Goal: Task Accomplishment & Management: Manage account settings

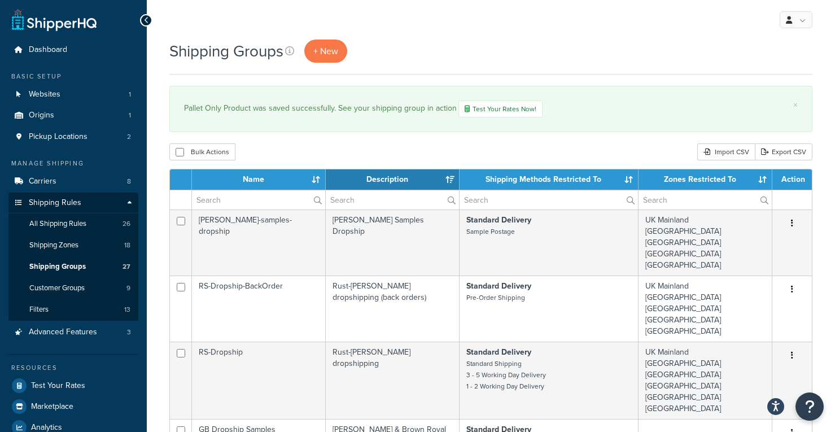
select select "15"
click at [89, 228] on link "All Shipping Rules 26" at bounding box center [73, 223] width 130 height 21
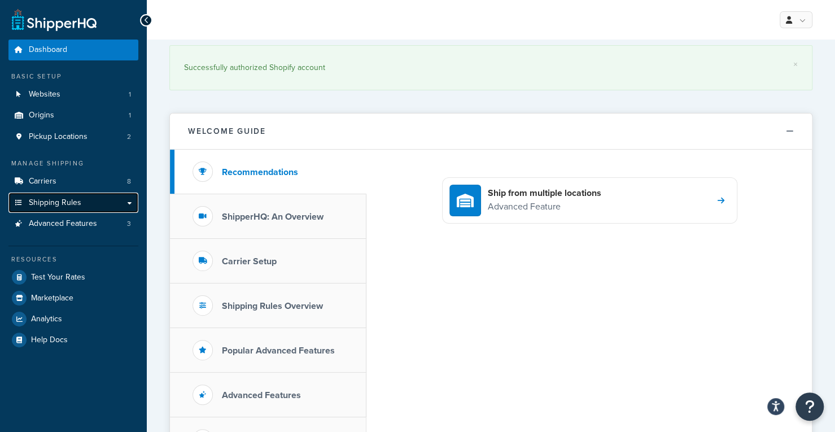
click at [89, 199] on link "Shipping Rules" at bounding box center [73, 203] width 130 height 21
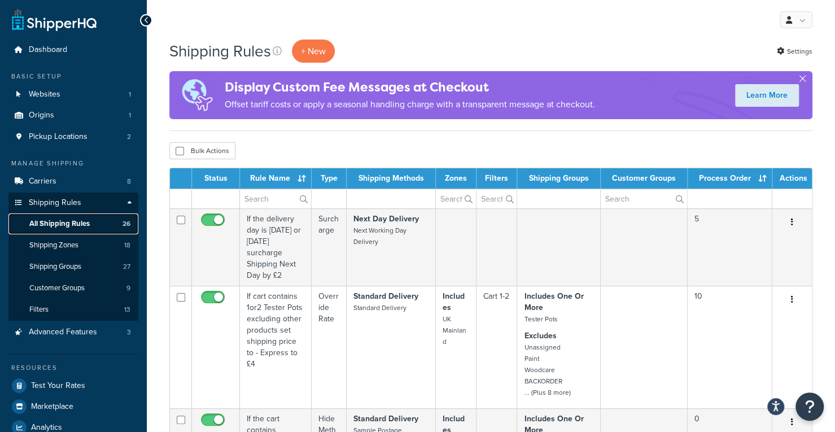
click at [79, 226] on span "All Shipping Rules" at bounding box center [59, 224] width 60 height 10
drag, startPoint x: 0, startPoint y: 0, endPoint x: 268, endPoint y: 200, distance: 334.4
click at [268, 200] on input "text" at bounding box center [275, 198] width 71 height 19
type input "pallet"
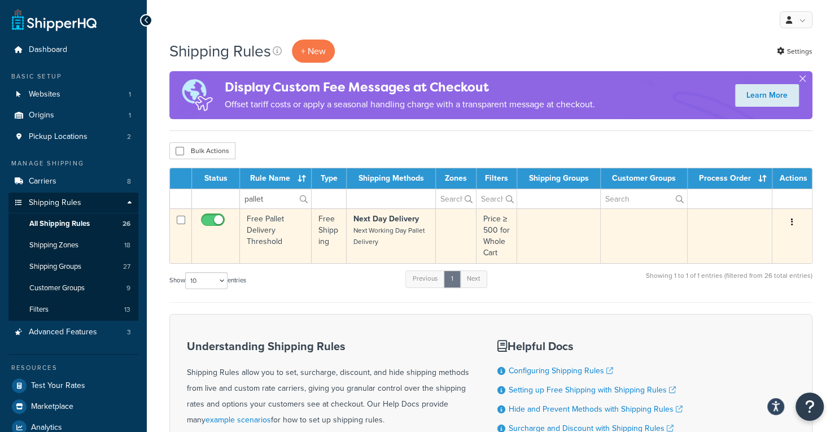
click at [289, 241] on td "Free Pallet Delivery Threshold" at bounding box center [276, 235] width 72 height 55
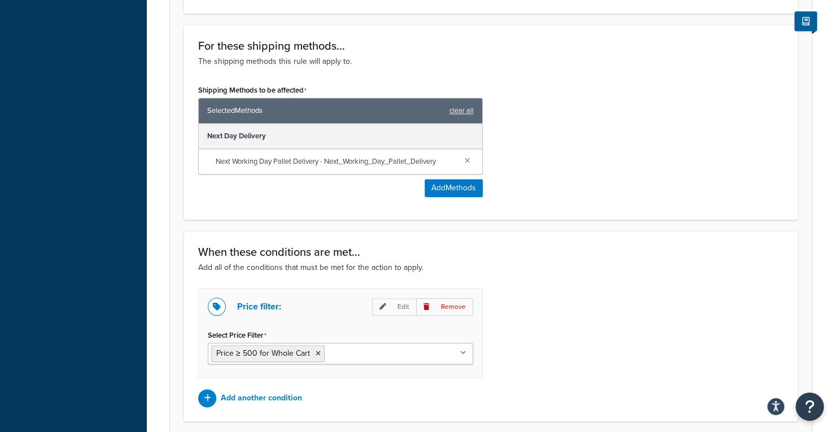
scroll to position [677, 0]
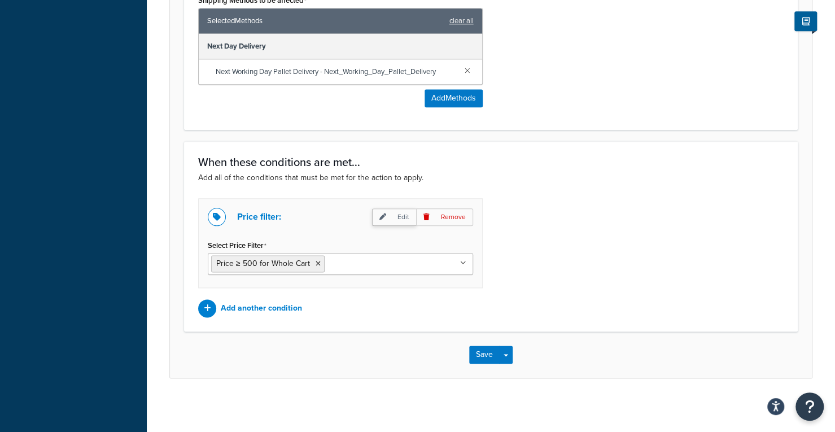
click at [386, 213] on icon at bounding box center [382, 216] width 7 height 7
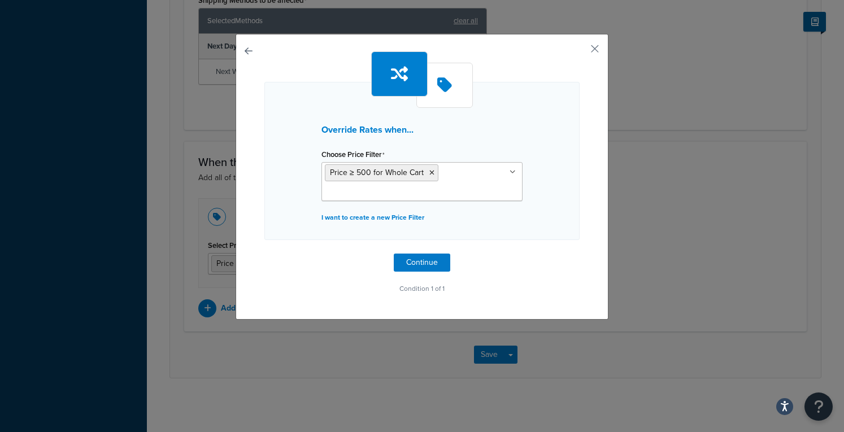
click at [440, 89] on icon at bounding box center [444, 85] width 15 height 17
click at [264, 254] on button "button" at bounding box center [264, 254] width 0 height 0
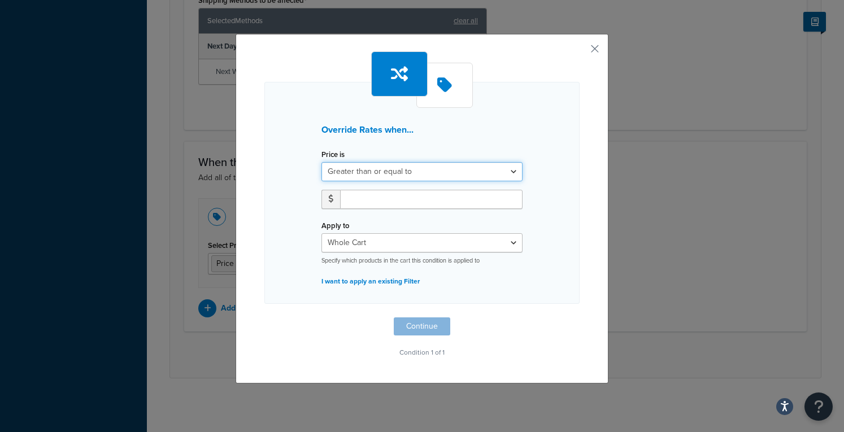
click at [393, 167] on select "Greater than or equal to Between or equal to Less than or equal to" at bounding box center [421, 171] width 201 height 19
click at [513, 117] on div "Override Rates when... Price is Greater than or equal to Between or equal to Le…" at bounding box center [421, 193] width 315 height 222
click at [590, 41] on div "Override Rates when... Price is Greater than or equal to Between or equal to Le…" at bounding box center [421, 209] width 373 height 350
click at [579, 51] on button "button" at bounding box center [578, 52] width 3 height 3
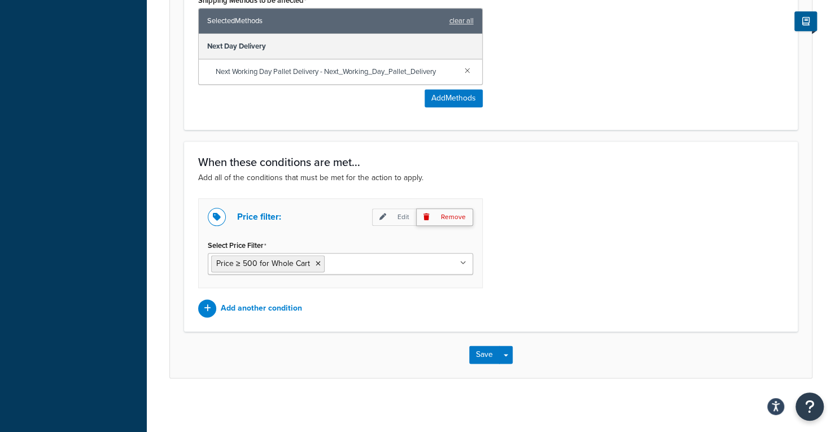
click at [466, 213] on p "Remove" at bounding box center [444, 217] width 57 height 18
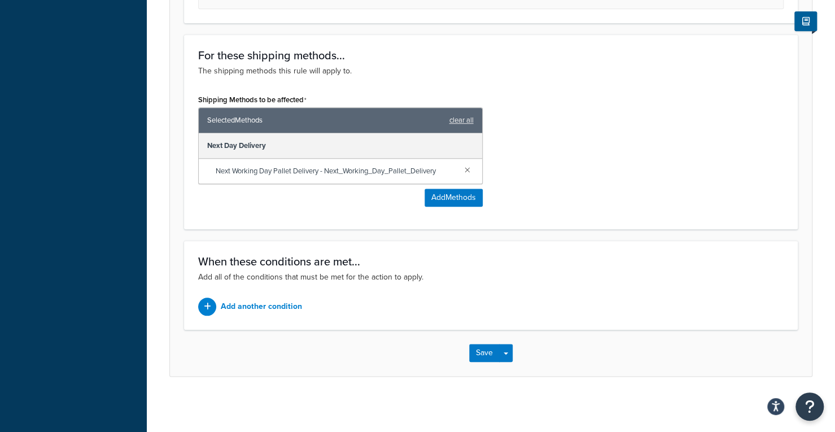
click at [241, 315] on div "Add another condition" at bounding box center [340, 307] width 285 height 18
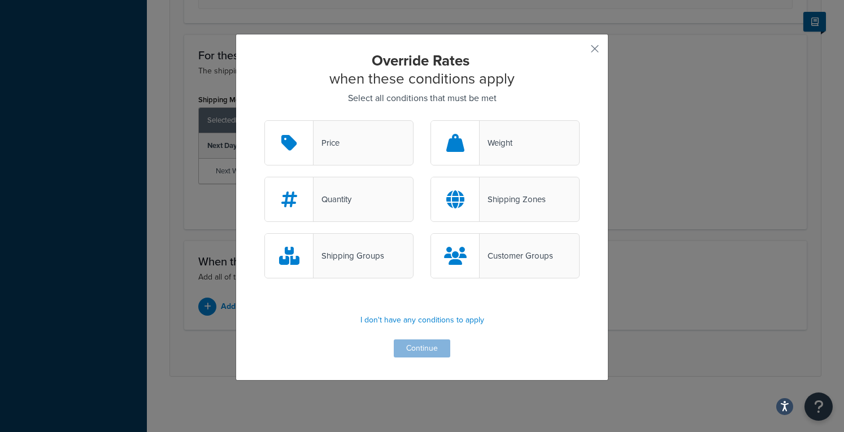
click at [479, 146] on div "Weight" at bounding box center [495, 143] width 33 height 16
click at [0, 0] on input "Weight" at bounding box center [0, 0] width 0 height 0
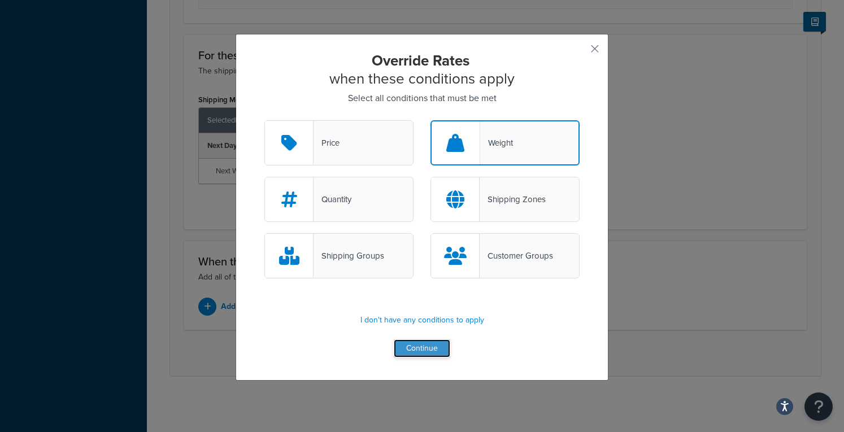
click at [425, 352] on button "Continue" at bounding box center [422, 348] width 56 height 18
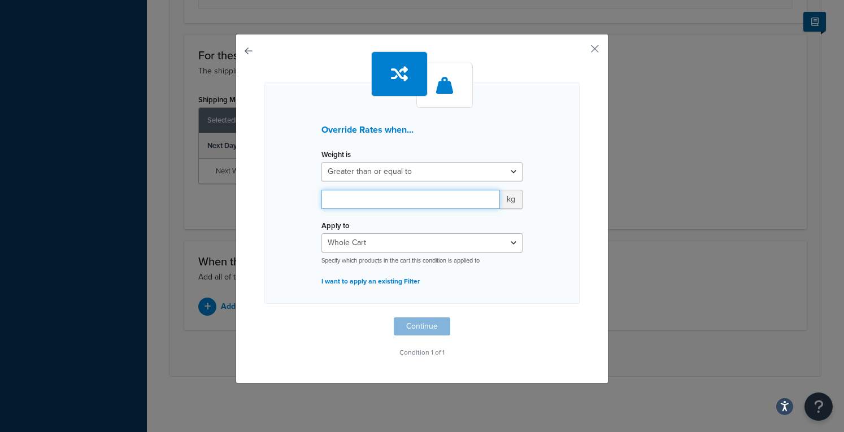
click at [388, 200] on input "number" at bounding box center [410, 199] width 178 height 19
type input "180"
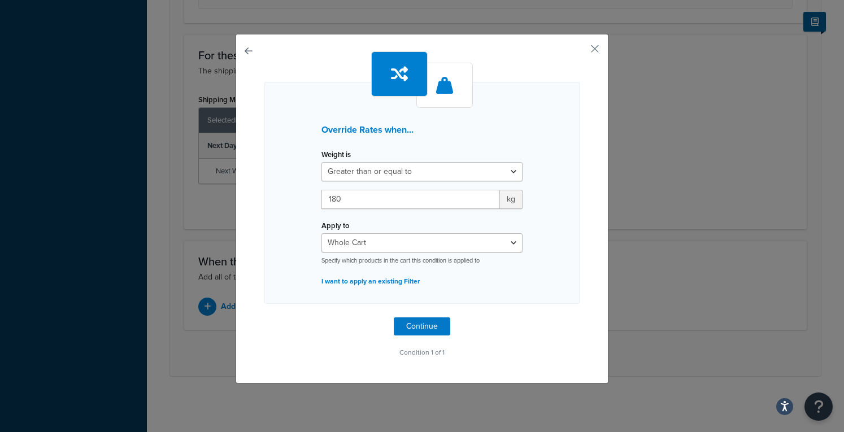
click at [542, 231] on div "Override Rates when... Weight is Greater than or equal to Between or equal to L…" at bounding box center [421, 193] width 315 height 222
click at [416, 325] on button "Continue" at bounding box center [422, 326] width 56 height 18
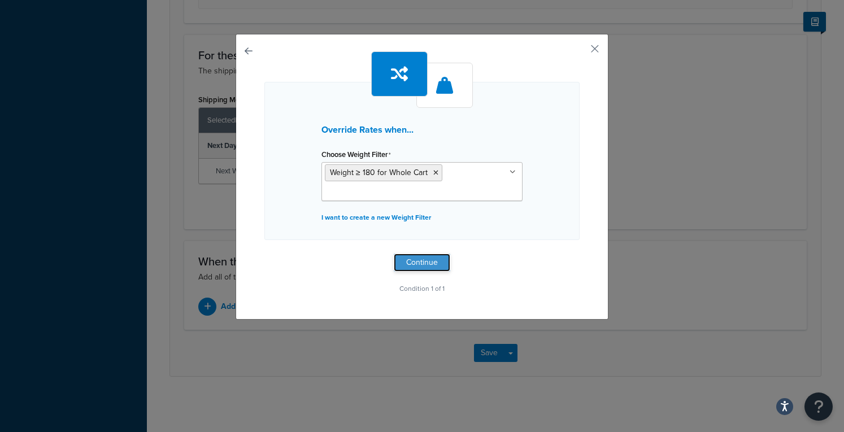
click at [417, 261] on button "Continue" at bounding box center [422, 263] width 56 height 18
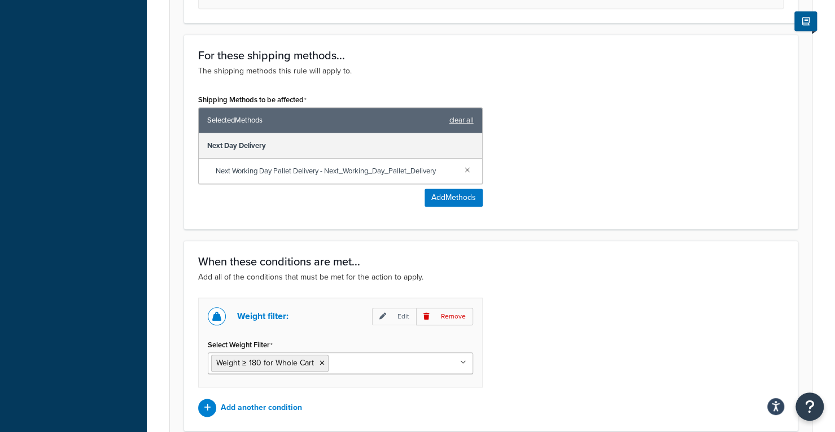
scroll to position [677, 0]
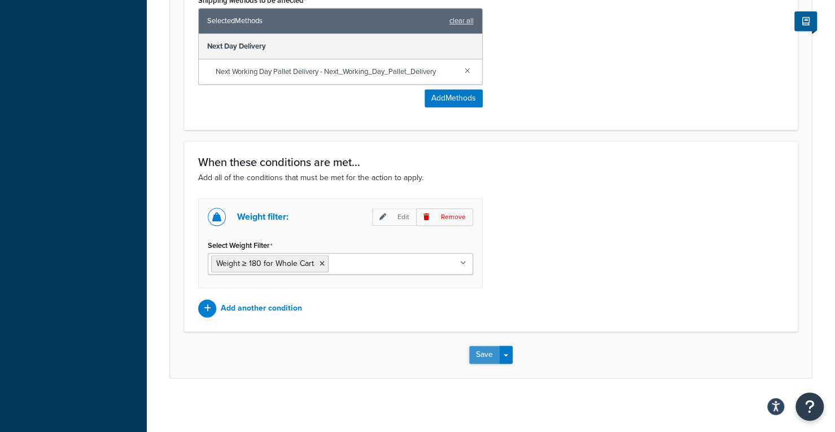
click at [483, 359] on button "Save" at bounding box center [484, 355] width 30 height 18
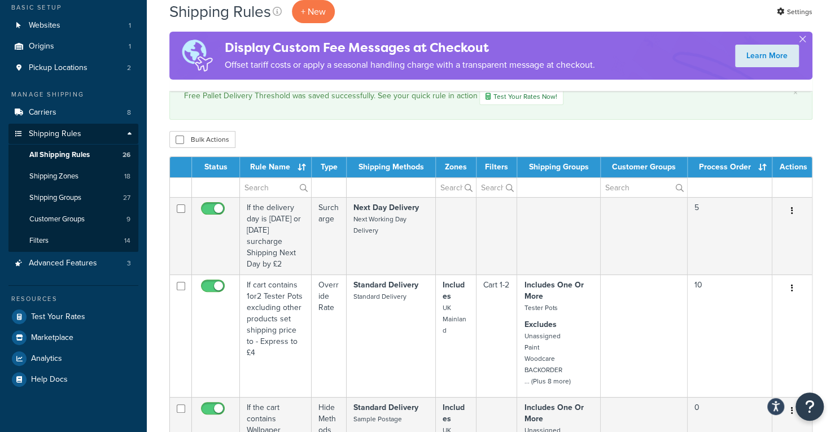
scroll to position [71, 0]
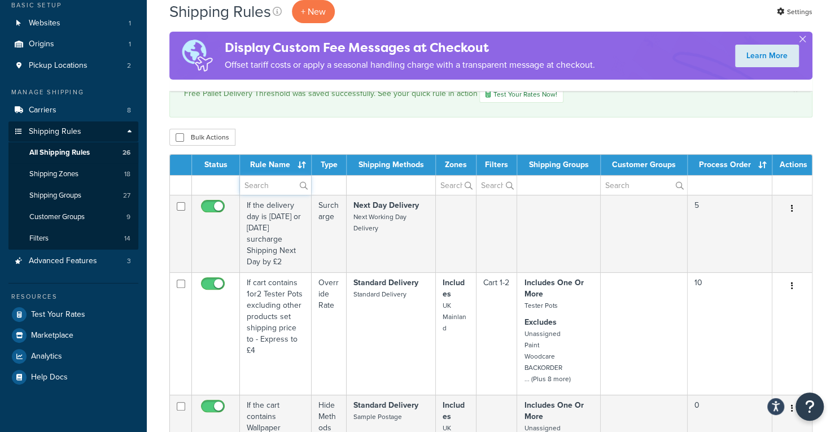
click at [274, 186] on input "text" at bounding box center [275, 185] width 71 height 19
type input "pallet"
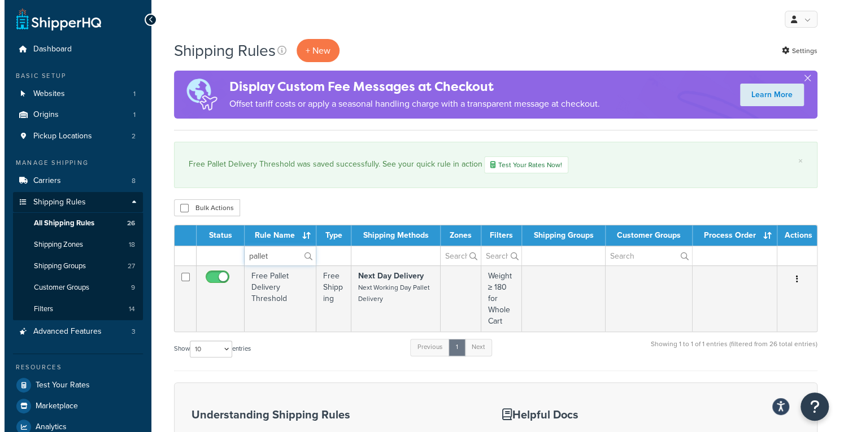
scroll to position [0, 0]
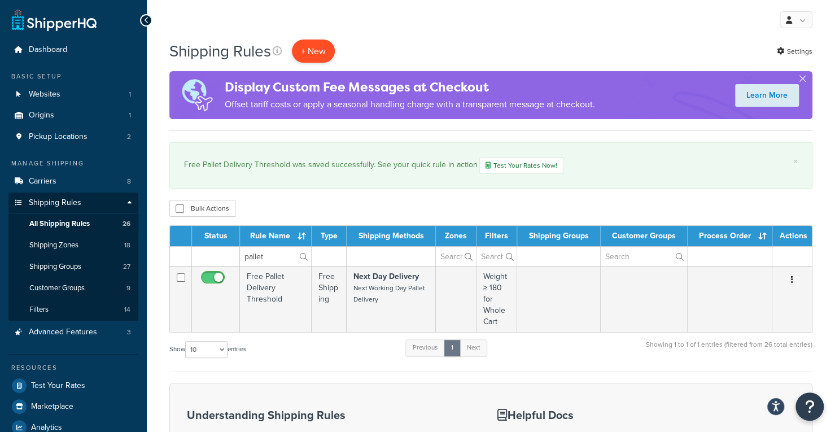
click at [324, 55] on p "+ New" at bounding box center [313, 51] width 43 height 23
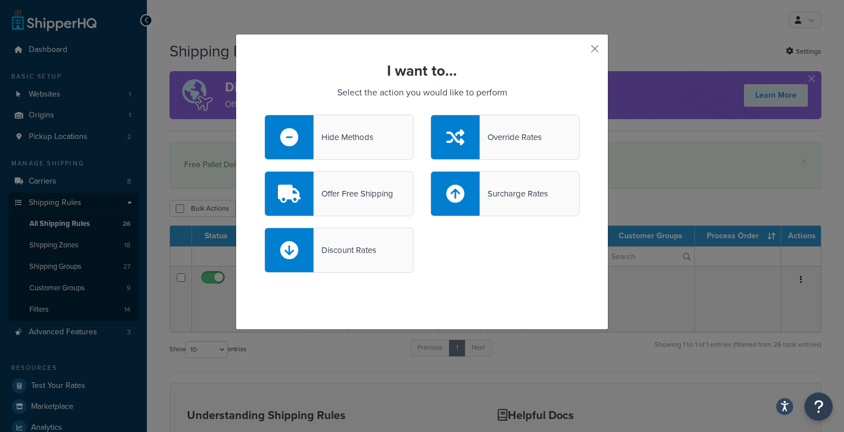
click at [333, 126] on div "Hide Methods" at bounding box center [338, 137] width 149 height 45
click at [0, 0] on input "Hide Methods" at bounding box center [0, 0] width 0 height 0
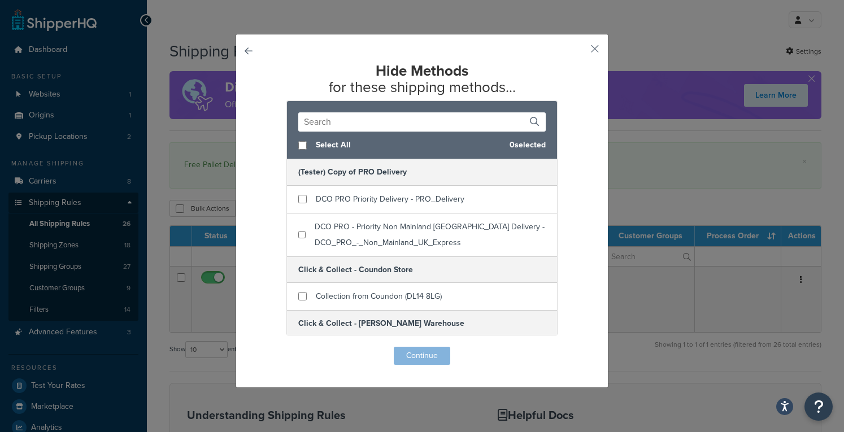
click at [352, 120] on input "text" at bounding box center [421, 121] width 247 height 19
click at [295, 139] on div "Select All 0 selected" at bounding box center [422, 146] width 270 height 28
checkbox input "true"
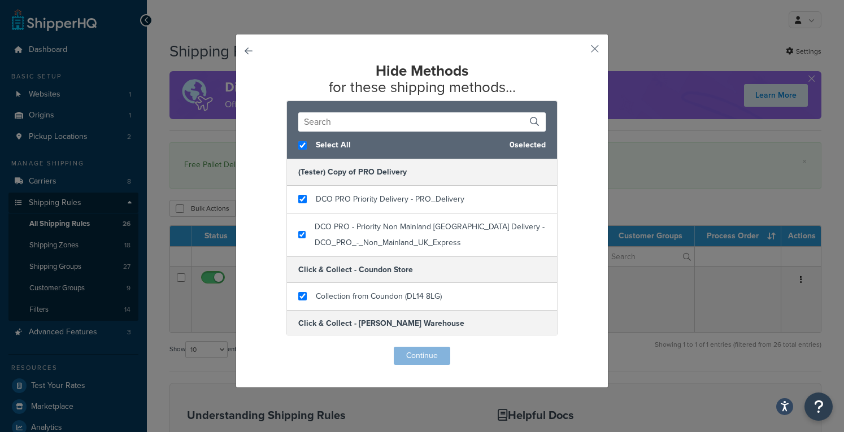
checkbox input "true"
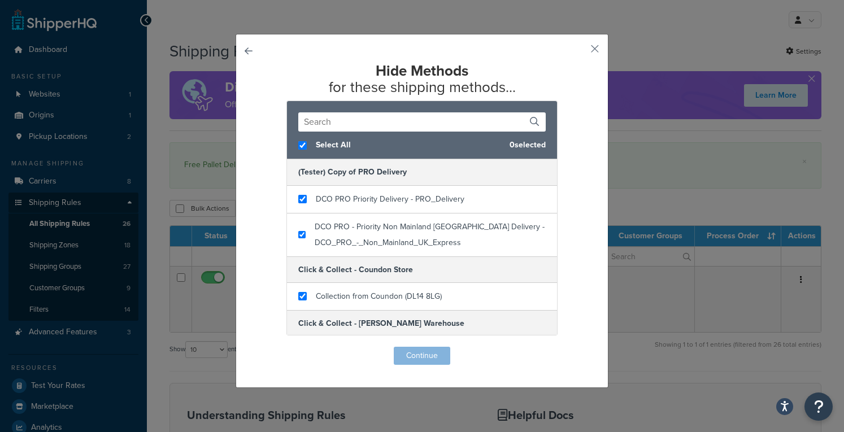
checkbox input "true"
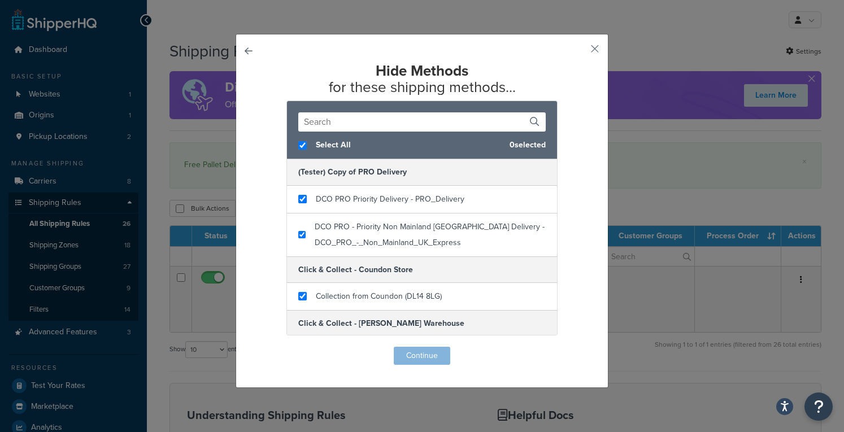
checkbox input "true"
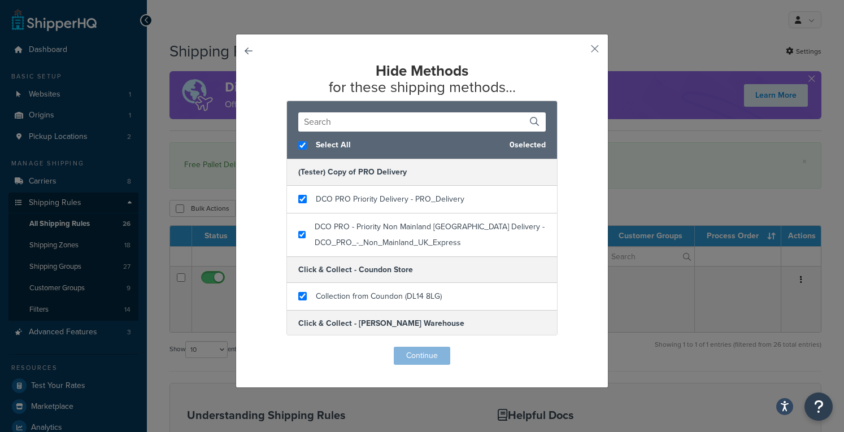
checkbox input "true"
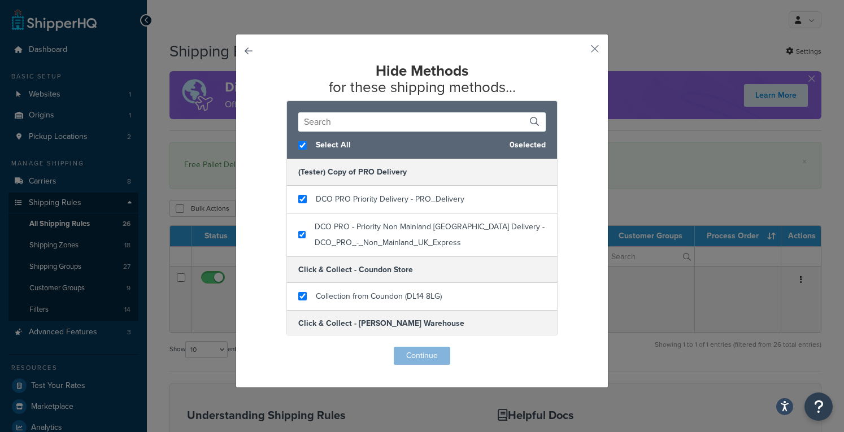
checkbox input "true"
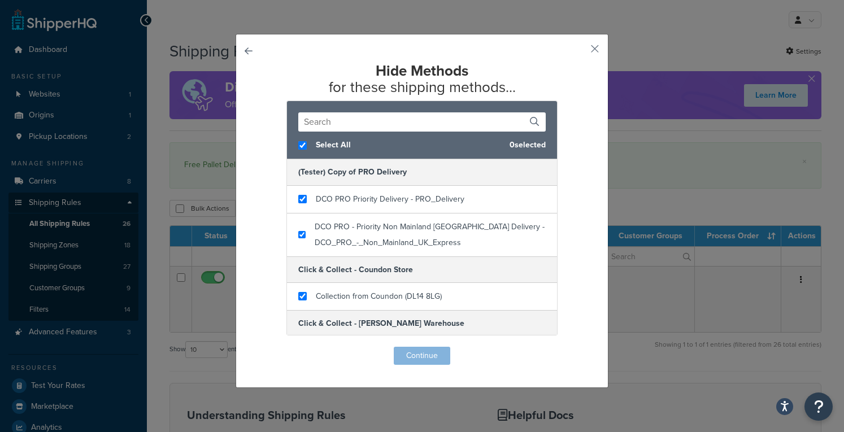
checkbox input "true"
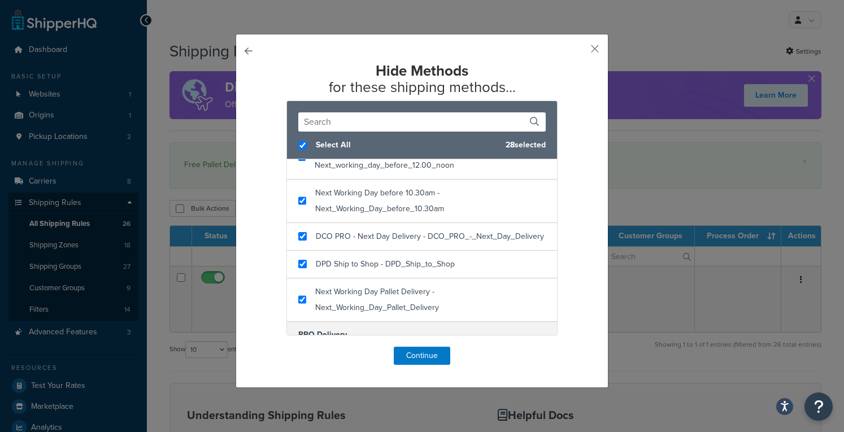
scroll to position [310, 0]
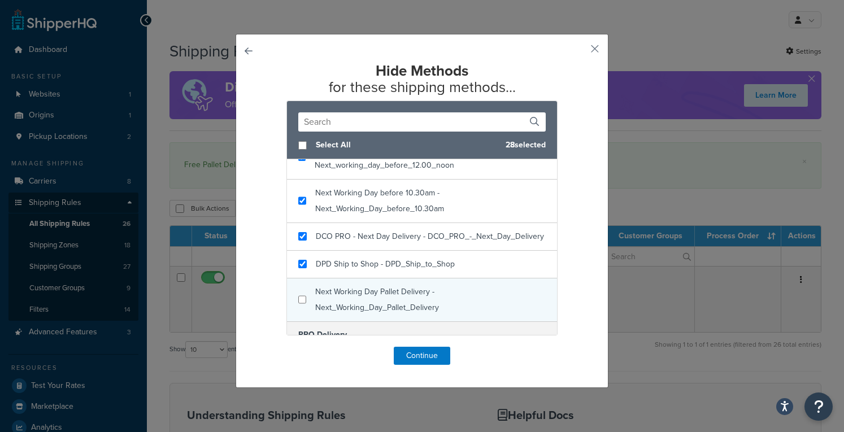
checkbox input "false"
click at [334, 312] on div "Next Working Day Pallet Delivery - Next_Working_Day_Pallet_Delivery" at bounding box center [430, 300] width 230 height 32
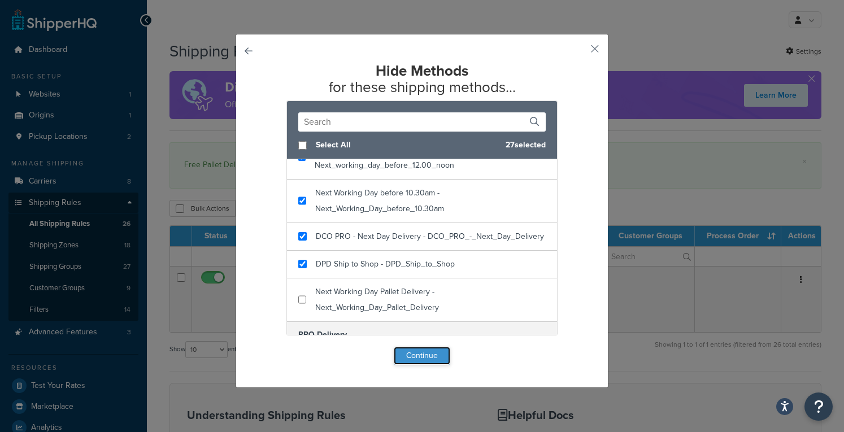
click at [408, 359] on button "Continue" at bounding box center [422, 356] width 56 height 18
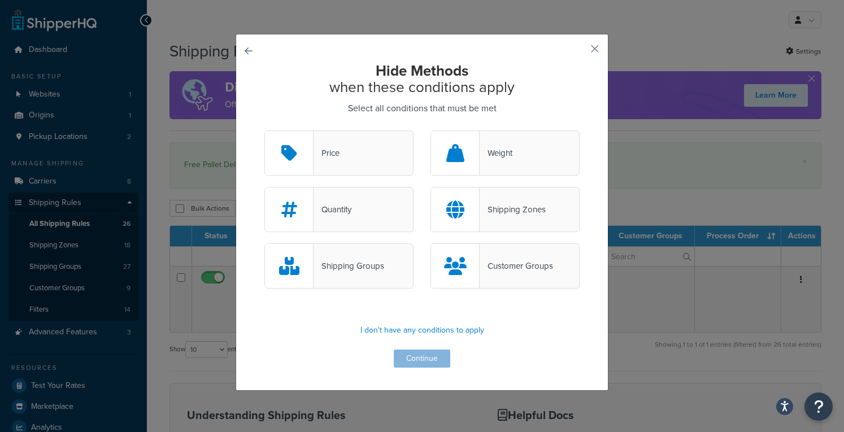
click at [384, 263] on div "Shipping Groups" at bounding box center [338, 265] width 149 height 45
click at [0, 0] on input "Shipping Groups" at bounding box center [0, 0] width 0 height 0
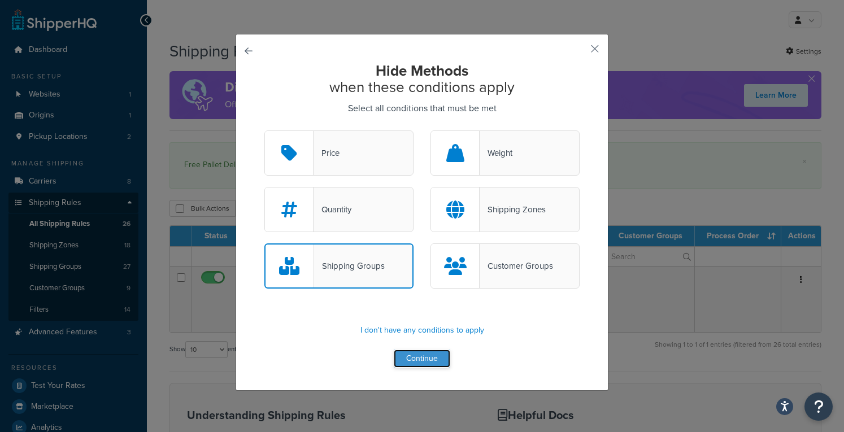
click at [408, 358] on button "Continue" at bounding box center [422, 359] width 56 height 18
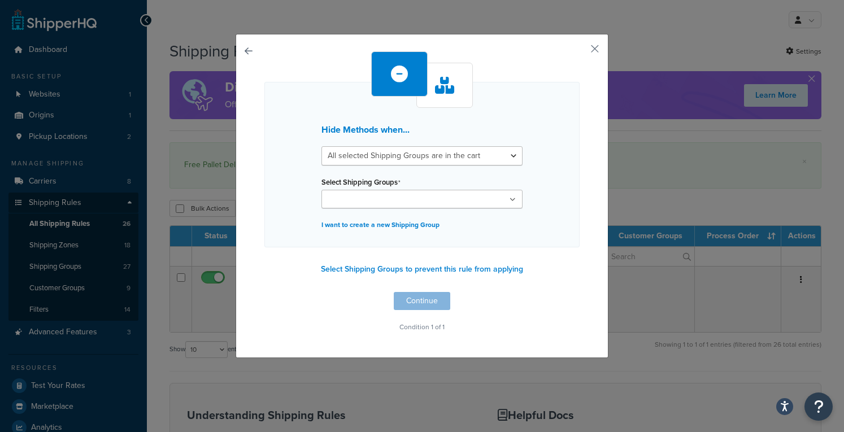
click at [509, 197] on icon at bounding box center [512, 200] width 6 height 7
click at [487, 140] on div "Hide Methods when... All selected Shipping Groups are in the cart Any selected …" at bounding box center [421, 164] width 315 height 165
click at [482, 163] on select "All selected Shipping Groups are in the cart Any selected Shipping Groups are i…" at bounding box center [421, 155] width 201 height 19
select select "any"
click at [321, 146] on select "All selected Shipping Groups are in the cart Any selected Shipping Groups are i…" at bounding box center [421, 155] width 201 height 19
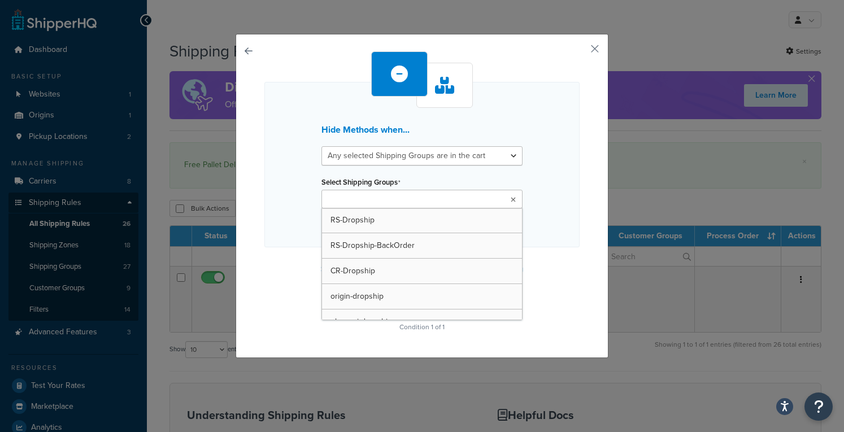
click at [501, 198] on ul at bounding box center [421, 199] width 201 height 19
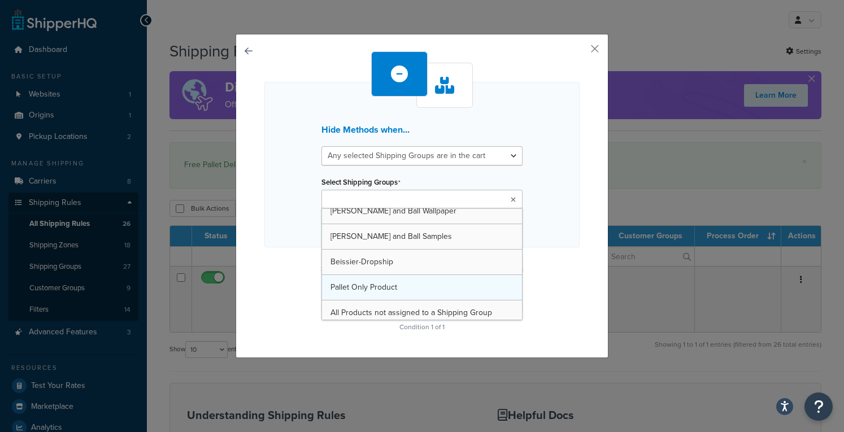
scroll to position [543, 0]
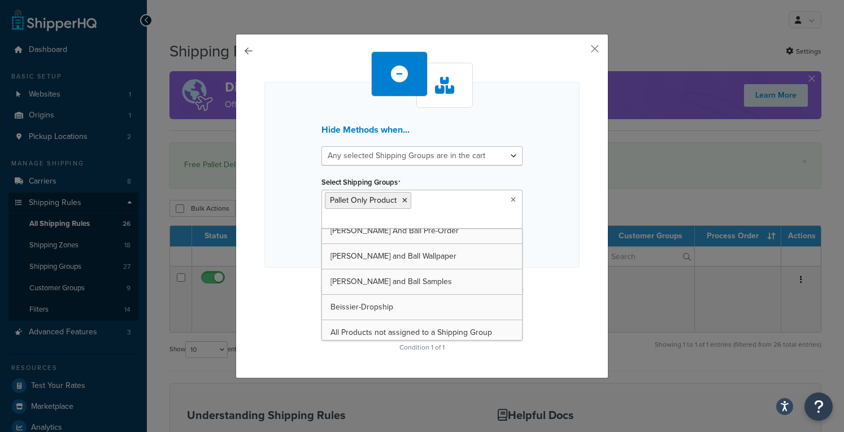
click at [555, 239] on div "Hide Methods when... All selected Shipping Groups are in the cart Any selected …" at bounding box center [421, 175] width 315 height 186
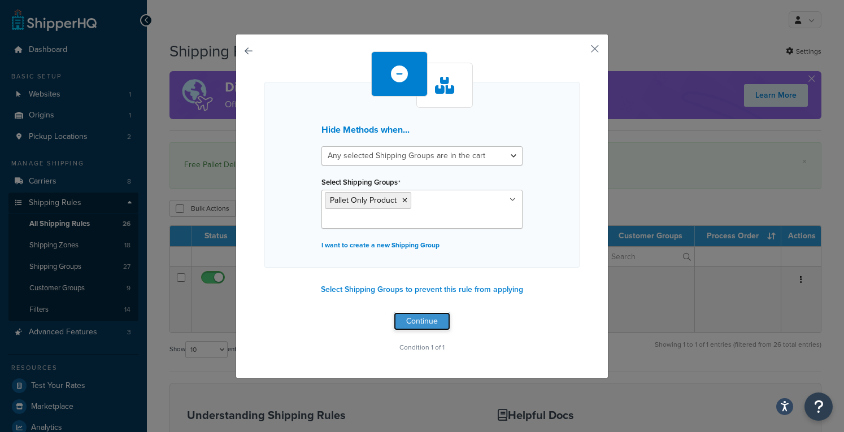
click at [409, 312] on button "Continue" at bounding box center [422, 321] width 56 height 18
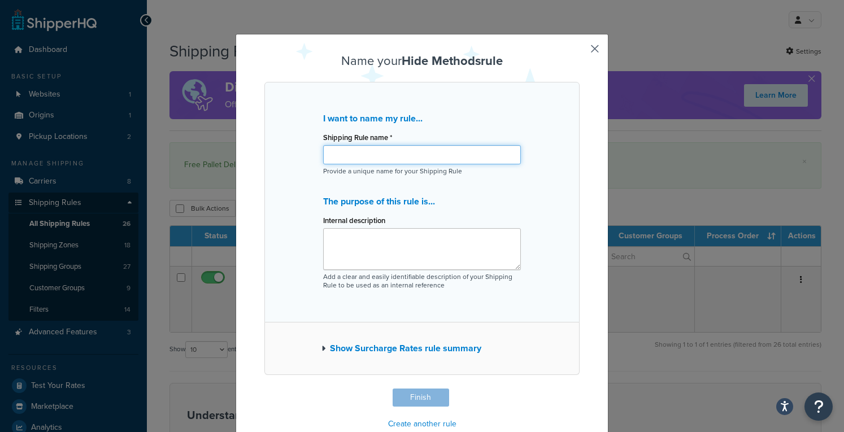
click at [404, 159] on input "Shipping Rule name *" at bounding box center [422, 154] width 198 height 19
type input "Show Pallet Delivery option if Pallet Only Product"
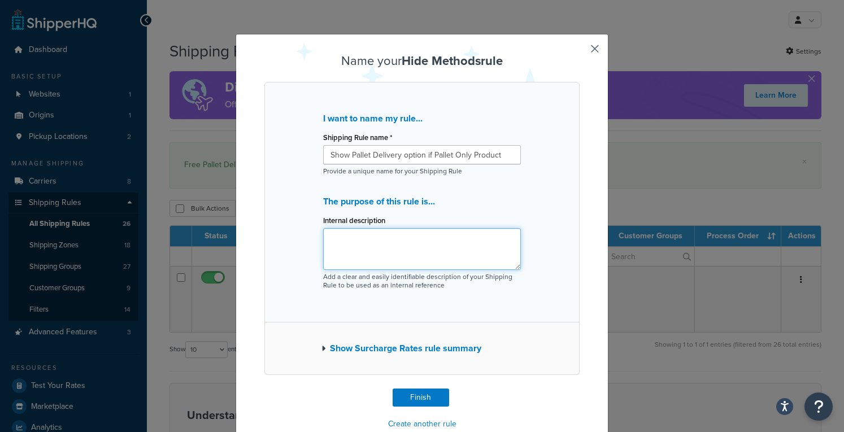
click at [393, 256] on textarea "Internal description" at bounding box center [422, 249] width 198 height 42
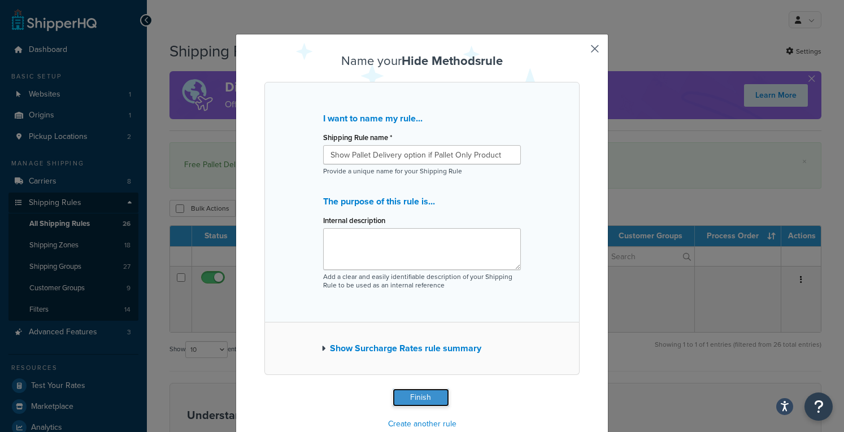
click at [418, 398] on button "Finish" at bounding box center [420, 398] width 56 height 18
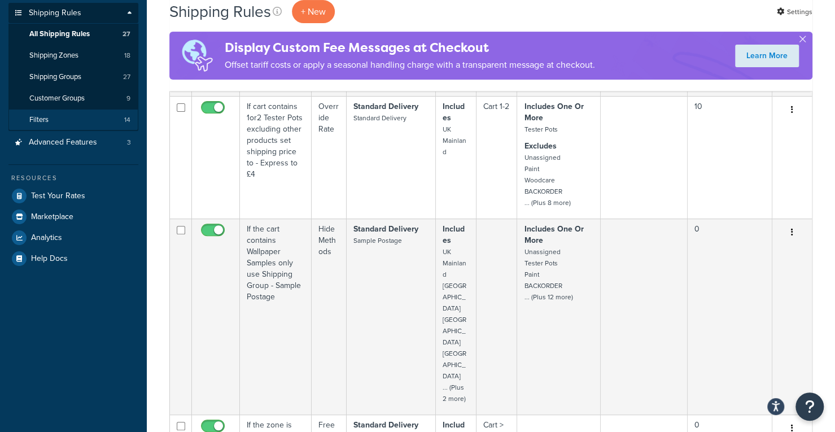
scroll to position [191, 0]
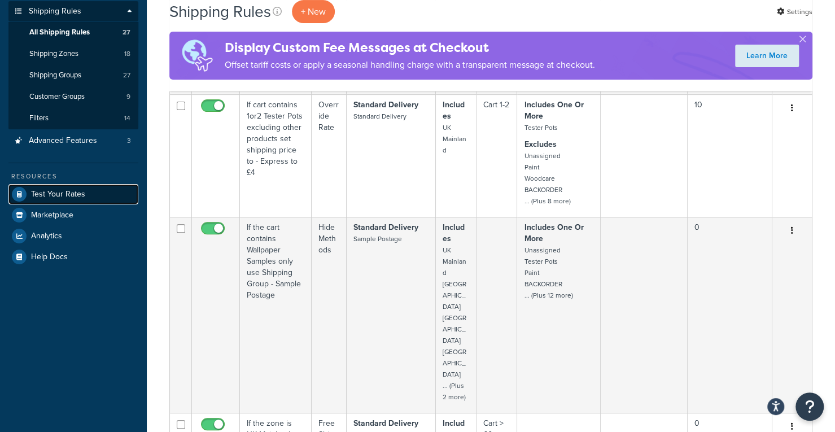
click at [62, 198] on span "Test Your Rates" at bounding box center [58, 195] width 54 height 10
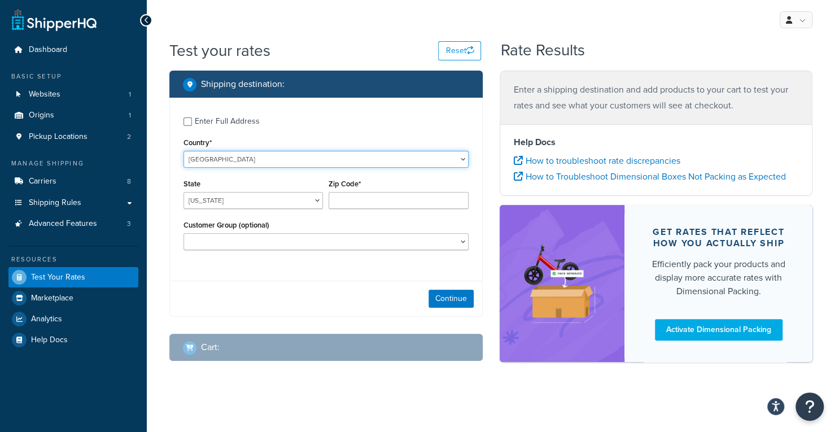
click at [212, 158] on select "United States United Kingdom Afghanistan Åland Islands Albania Algeria American…" at bounding box center [326, 159] width 285 height 17
select select "GB"
click at [184, 151] on select "United States United Kingdom Afghanistan Åland Islands Albania Algeria American…" at bounding box center [326, 159] width 285 height 17
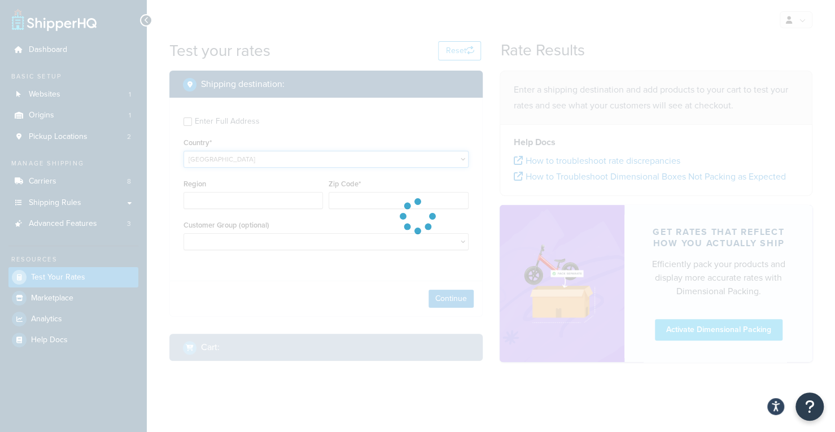
type input "AL"
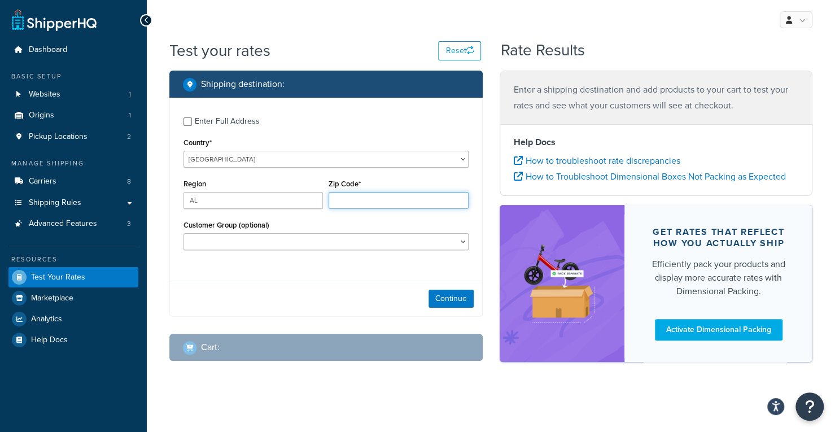
click at [341, 200] on input "Zip Code*" at bounding box center [398, 200] width 139 height 17
type input "DL167QF"
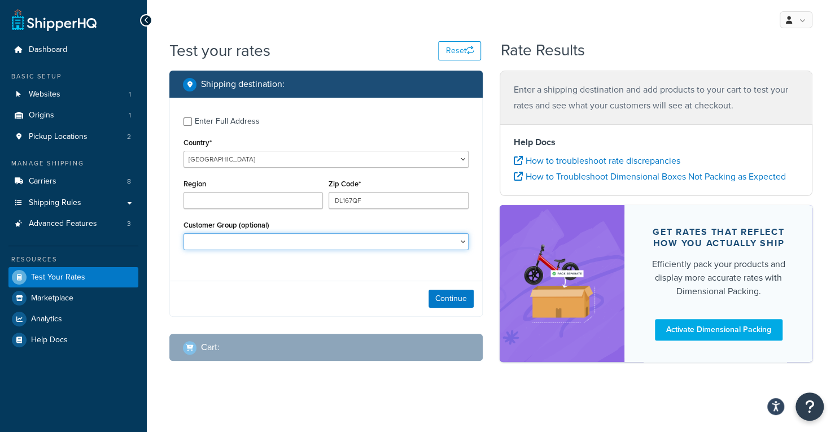
click at [295, 240] on select "Logged In Not Logged in On Account Trade Customer Retail swell_vip_gold Test Tr…" at bounding box center [326, 241] width 285 height 17
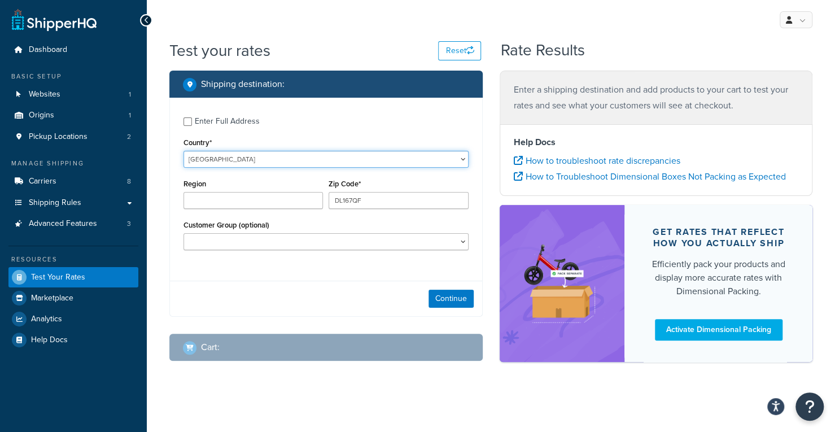
click at [235, 162] on select "United States United Kingdom Afghanistan Åland Islands Albania Algeria American…" at bounding box center [326, 159] width 285 height 17
click at [242, 125] on div "Enter Full Address" at bounding box center [227, 122] width 65 height 16
click at [192, 125] on input "Enter Full Address" at bounding box center [188, 121] width 8 height 8
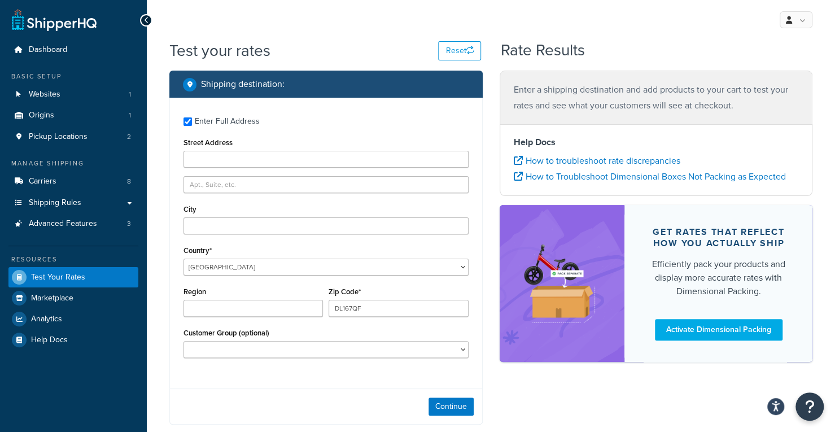
click at [243, 125] on div "Enter Full Address" at bounding box center [227, 122] width 65 height 16
click at [192, 125] on input "Enter Full Address" at bounding box center [188, 121] width 8 height 8
checkbox input "false"
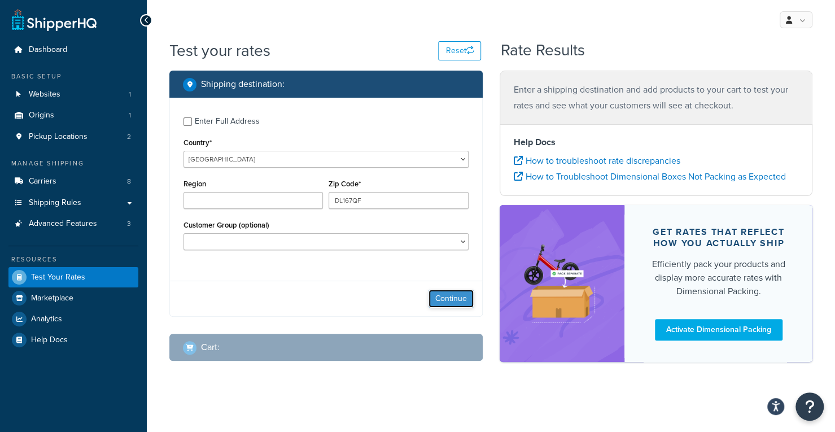
click at [438, 299] on button "Continue" at bounding box center [451, 299] width 45 height 18
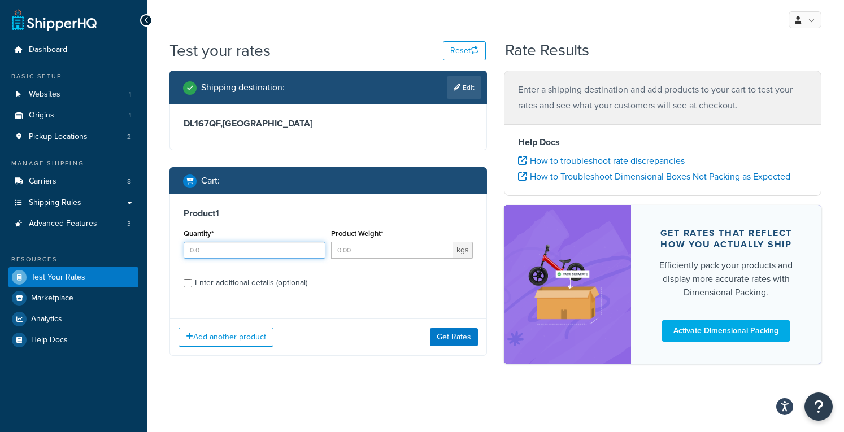
click at [256, 252] on input "Quantity*" at bounding box center [255, 250] width 142 height 17
type input "5"
click at [340, 259] on div "Product Weight* kgs" at bounding box center [401, 246] width 147 height 41
click at [360, 251] on input "Product Weight*" at bounding box center [392, 250] width 122 height 17
type input "180"
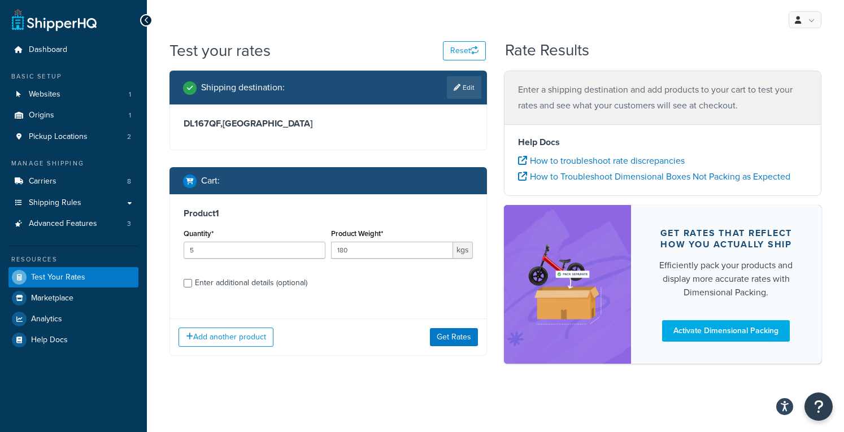
click at [348, 310] on div "Product 1 Quantity* 5 Product Weight* 180 kgs Enter additional details (optiona…" at bounding box center [328, 252] width 316 height 116
click at [251, 282] on div "Enter additional details (optional)" at bounding box center [251, 283] width 112 height 16
click at [192, 282] on input "Enter additional details (optional)" at bounding box center [188, 283] width 8 height 8
checkbox input "true"
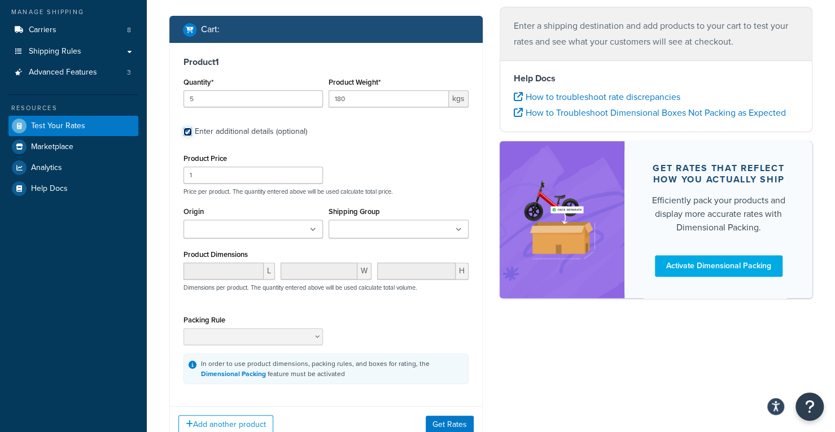
scroll to position [167, 0]
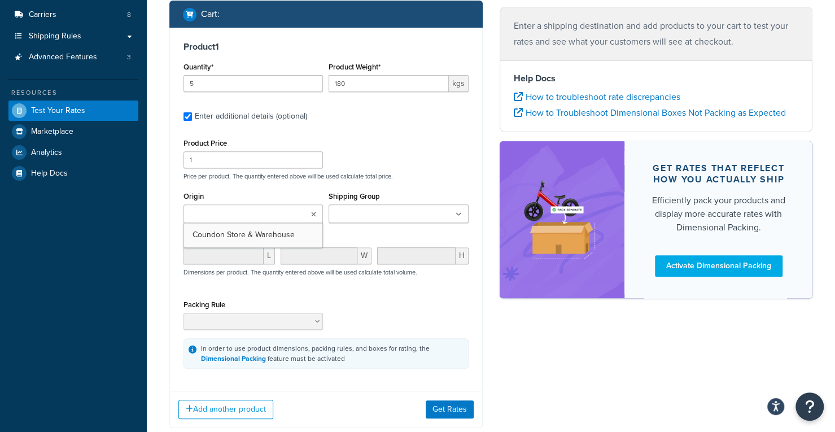
click at [305, 212] on ul at bounding box center [253, 213] width 139 height 19
click at [308, 193] on div "Origin Coundon Store & Warehouse" at bounding box center [253, 206] width 139 height 34
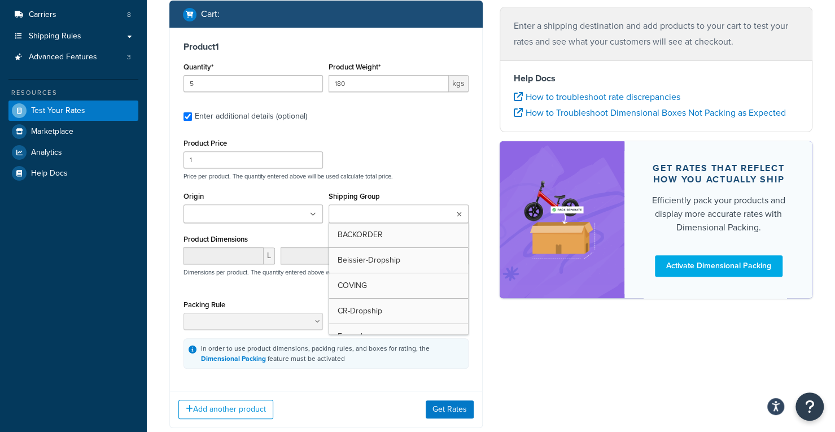
click at [433, 207] on ul at bounding box center [398, 213] width 139 height 19
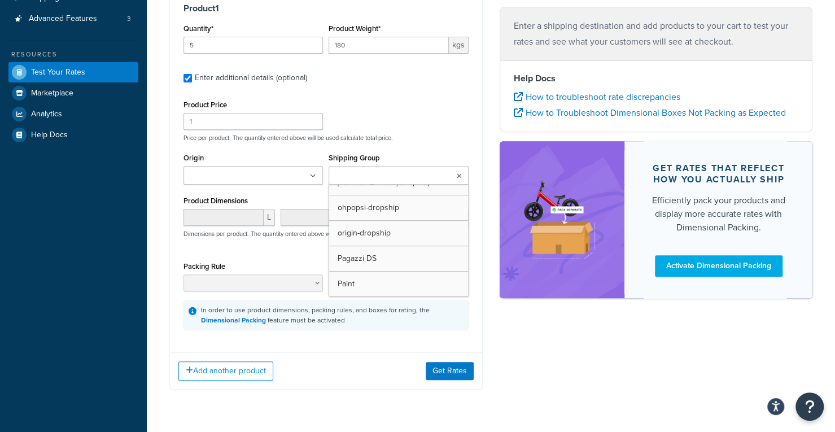
scroll to position [323, 0]
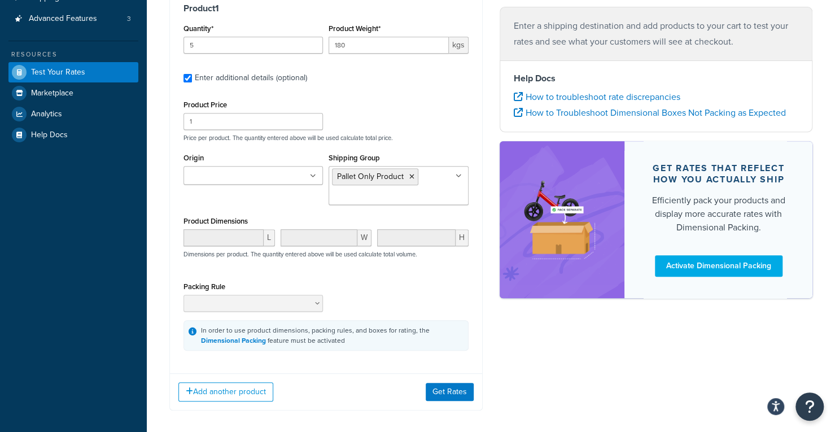
click at [430, 110] on div "Product Price 1 Price per product. The quantity entered above will be used calc…" at bounding box center [326, 119] width 291 height 45
click at [441, 392] on button "Get Rates" at bounding box center [450, 391] width 48 height 18
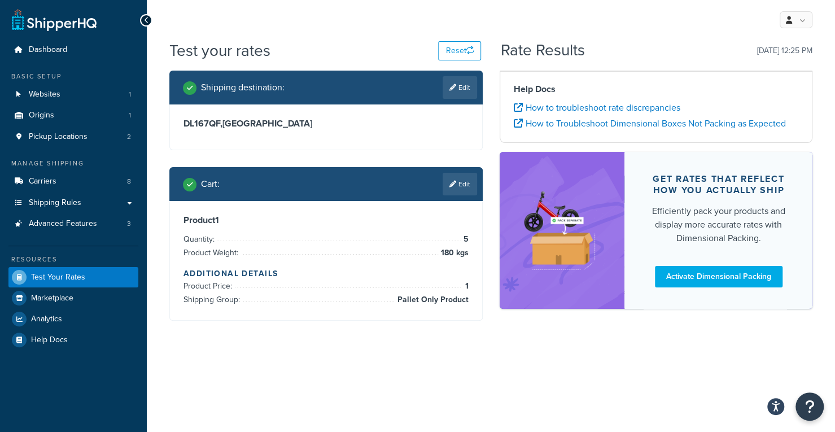
scroll to position [0, 0]
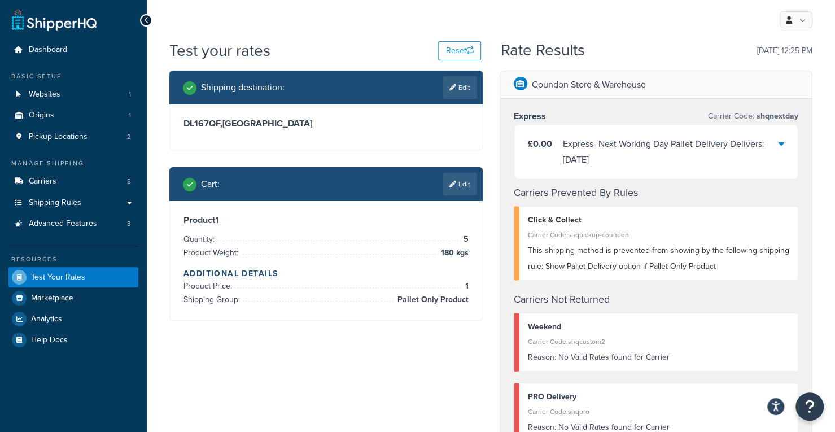
click at [654, 159] on div "Express - Next Working Day Pallet Delivery Delivers: 18/8/2025" at bounding box center [671, 152] width 216 height 32
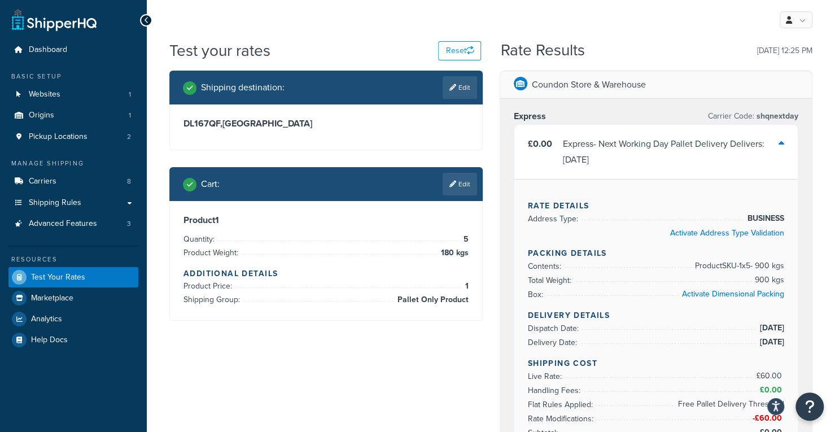
click at [654, 159] on div "Express - Next Working Day Pallet Delivery Delivers: 18/8/2025" at bounding box center [671, 152] width 216 height 32
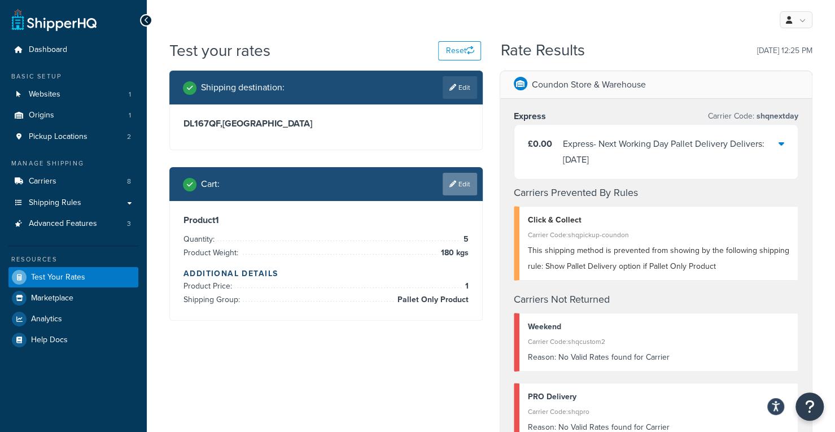
click at [452, 181] on icon at bounding box center [453, 184] width 7 height 7
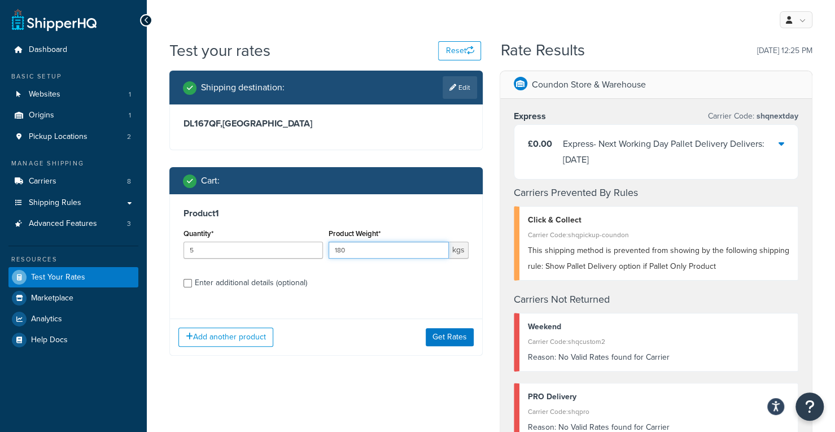
drag, startPoint x: 352, startPoint y: 252, endPoint x: 329, endPoint y: 252, distance: 23.7
click at [329, 252] on input "180" at bounding box center [389, 250] width 120 height 17
type input "170"
click at [451, 342] on button "Get Rates" at bounding box center [450, 337] width 48 height 18
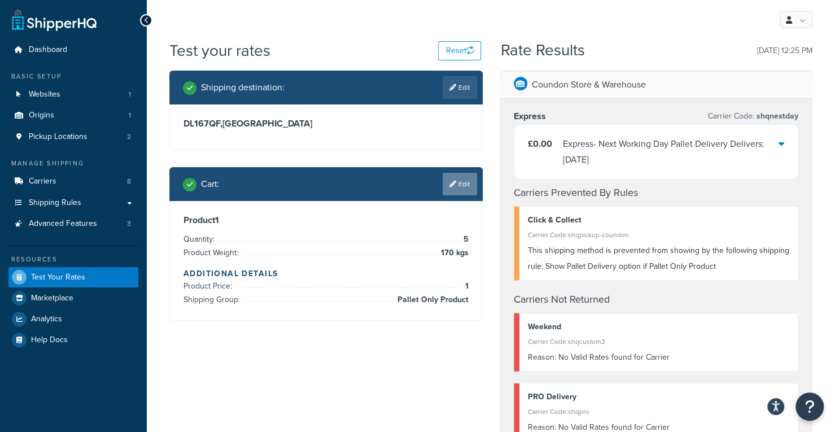
click at [461, 193] on link "Edit" at bounding box center [460, 184] width 34 height 23
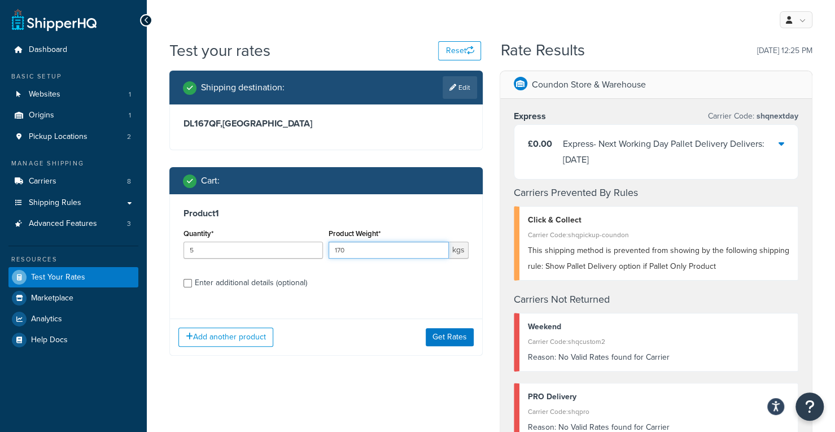
click at [378, 256] on input "170" at bounding box center [389, 250] width 120 height 17
drag, startPoint x: 261, startPoint y: 260, endPoint x: 248, endPoint y: 259, distance: 13.0
click at [248, 259] on div "Quantity* 5" at bounding box center [253, 246] width 145 height 41
click at [243, 259] on div "Quantity* 5" at bounding box center [253, 246] width 145 height 41
click at [246, 255] on input "5" at bounding box center [253, 250] width 139 height 17
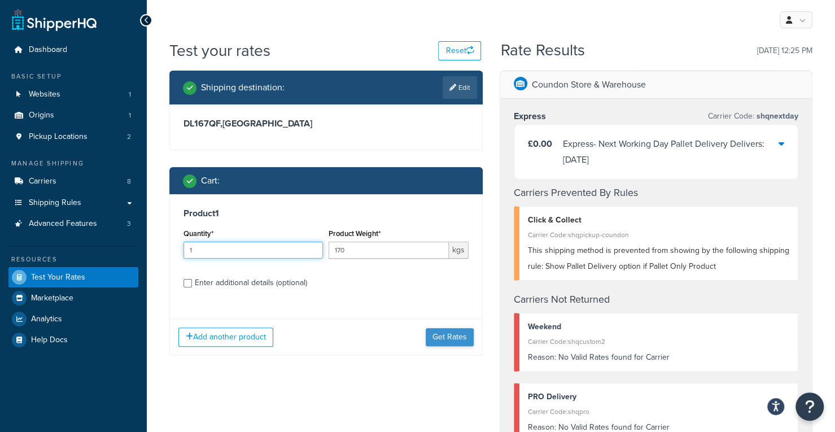
type input "1"
click at [426, 341] on button "Get Rates" at bounding box center [450, 337] width 48 height 18
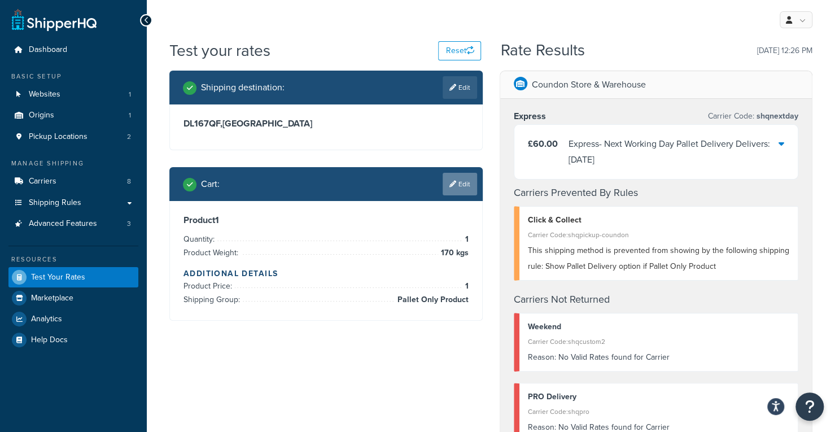
click at [459, 186] on link "Edit" at bounding box center [460, 184] width 34 height 23
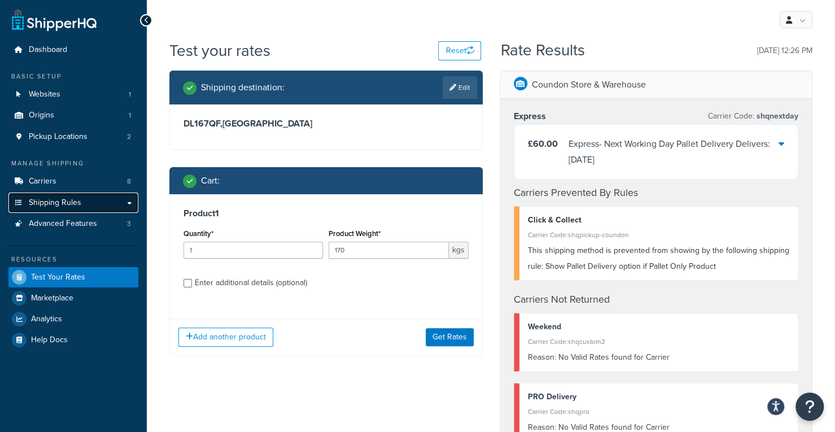
click at [69, 198] on span "Shipping Rules" at bounding box center [55, 203] width 53 height 10
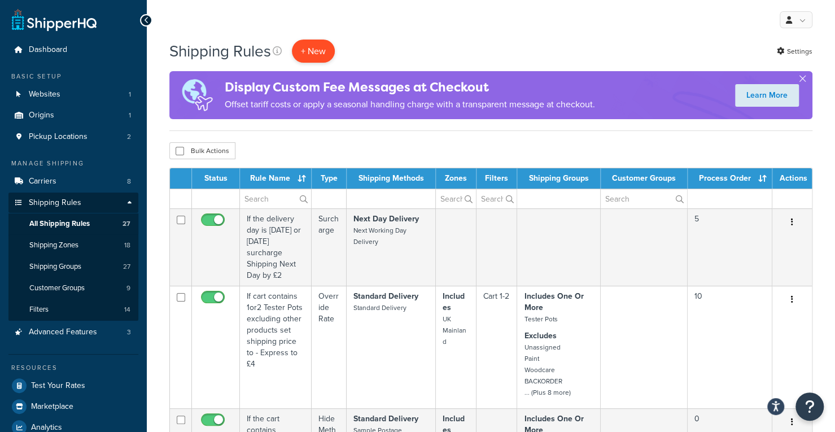
click at [316, 50] on p "+ New" at bounding box center [313, 51] width 43 height 23
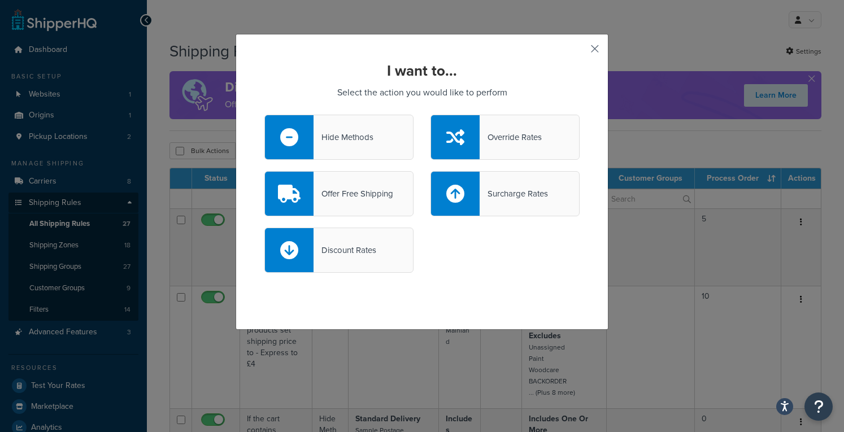
click at [579, 51] on button "button" at bounding box center [578, 52] width 3 height 3
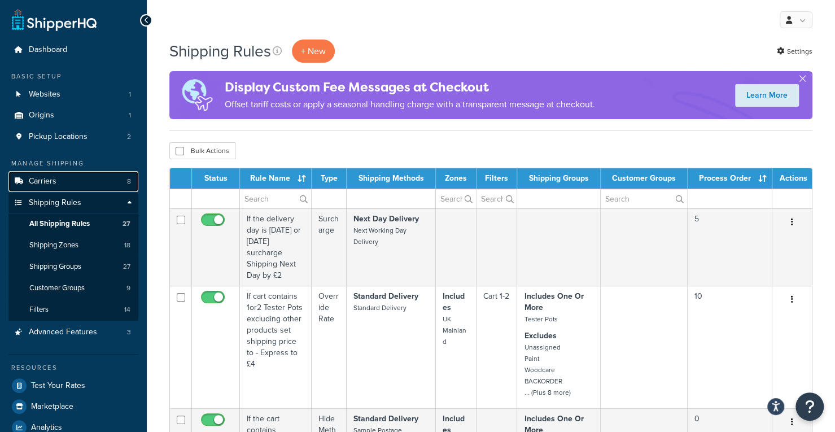
click at [72, 188] on link "Carriers 8" at bounding box center [73, 181] width 130 height 21
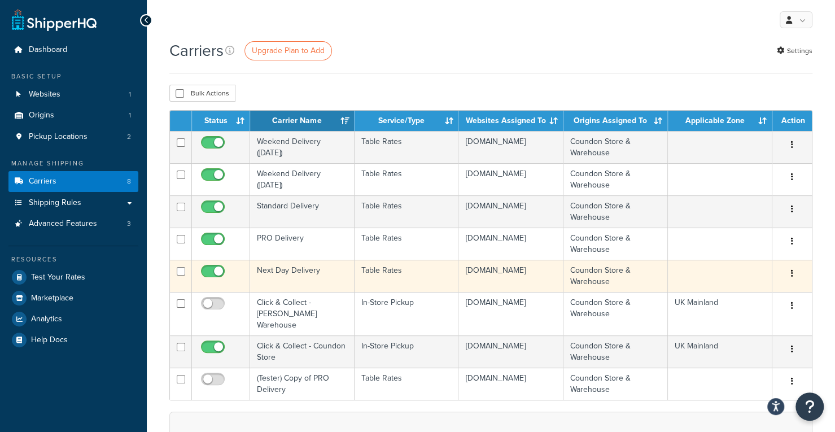
click at [303, 273] on td "Next Day Delivery" at bounding box center [302, 276] width 104 height 32
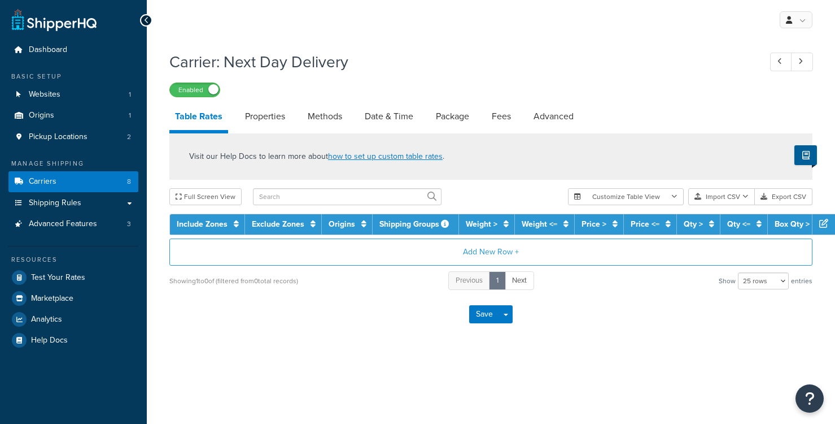
select select "25"
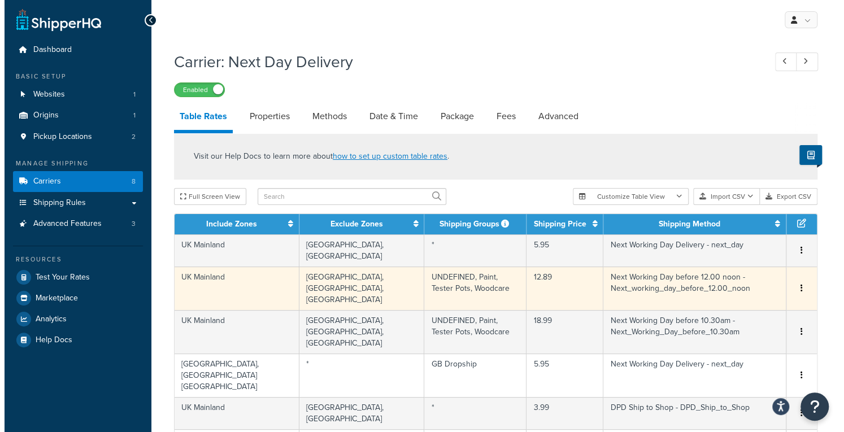
scroll to position [154, 0]
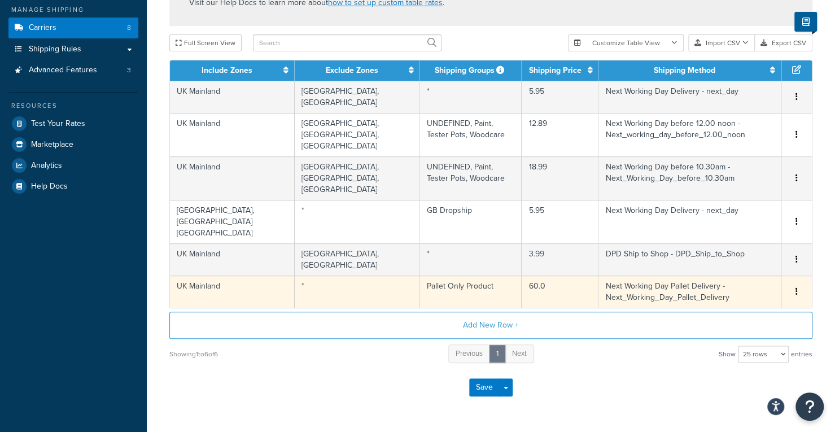
click at [420, 276] on td "Pallet Only Product" at bounding box center [471, 292] width 102 height 32
select select "181683"
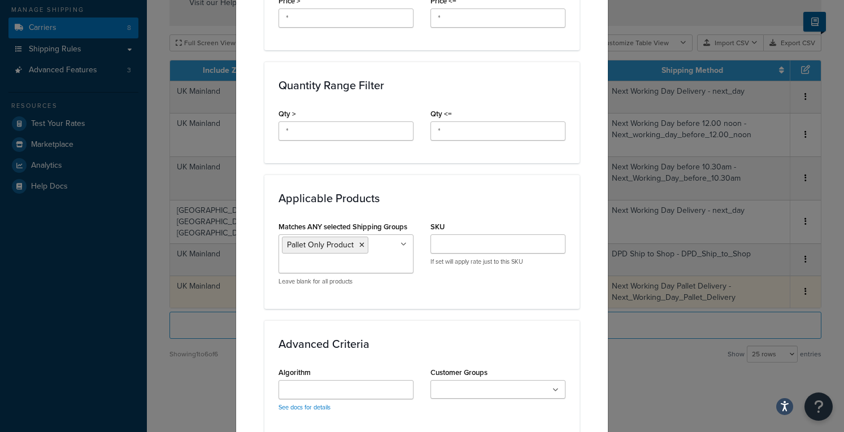
scroll to position [462, 0]
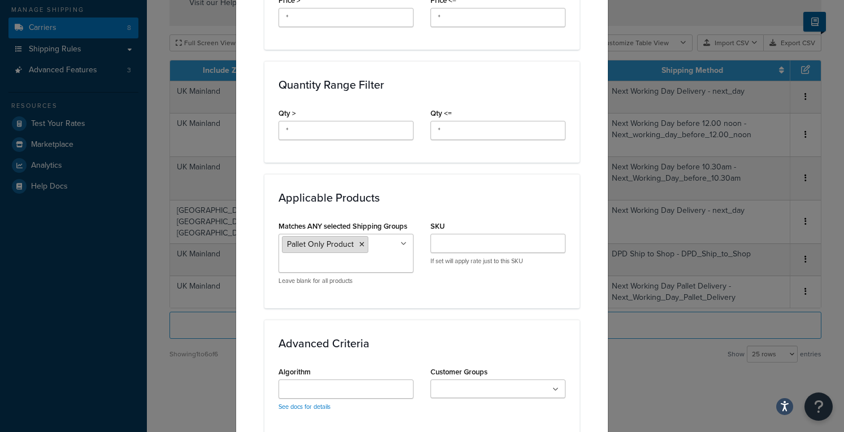
click at [359, 241] on icon at bounding box center [361, 244] width 5 height 7
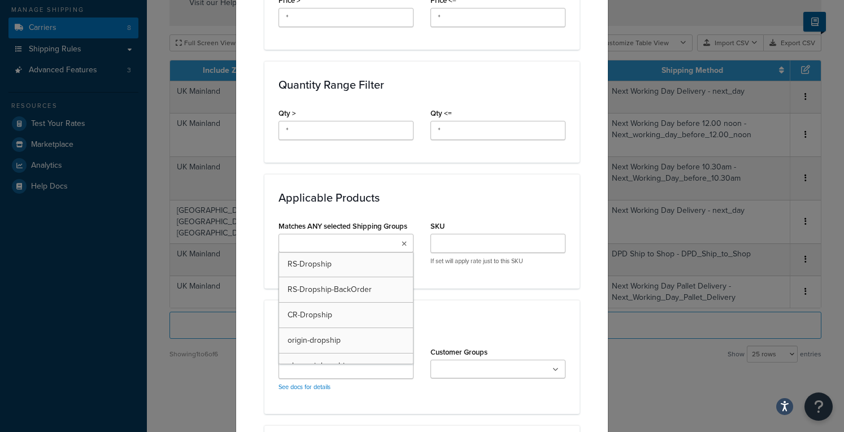
click at [443, 275] on div "Applicable Products Matches ANY selected Shipping Groups RS-Dropship RS-Dropshi…" at bounding box center [421, 231] width 315 height 114
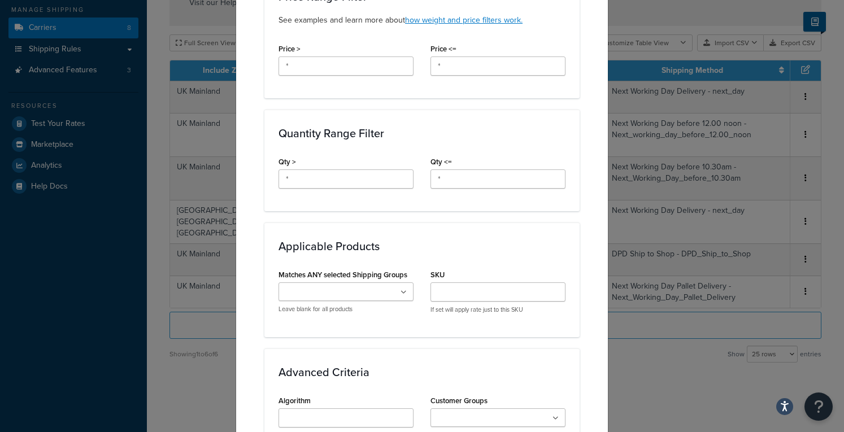
scroll to position [412, 0]
click at [400, 291] on icon at bounding box center [403, 294] width 6 height 7
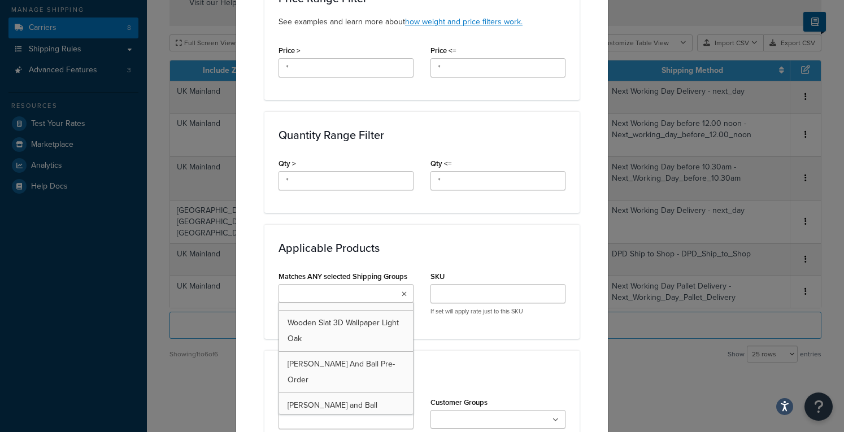
scroll to position [600, 0]
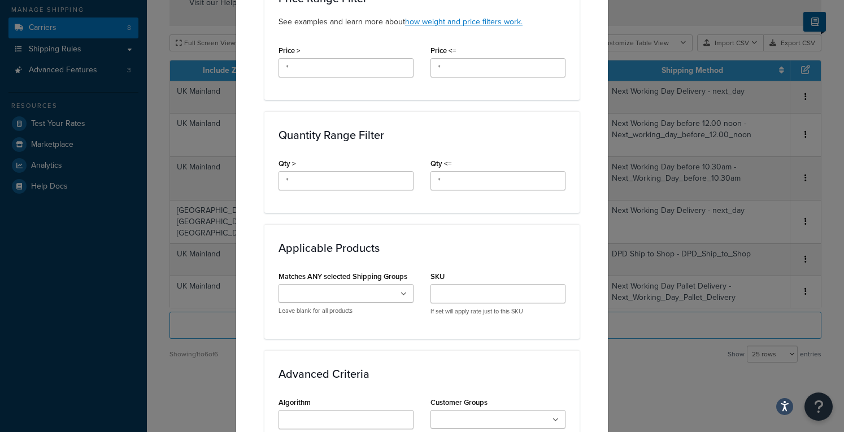
click at [412, 248] on h3 "Applicable Products" at bounding box center [421, 248] width 287 height 12
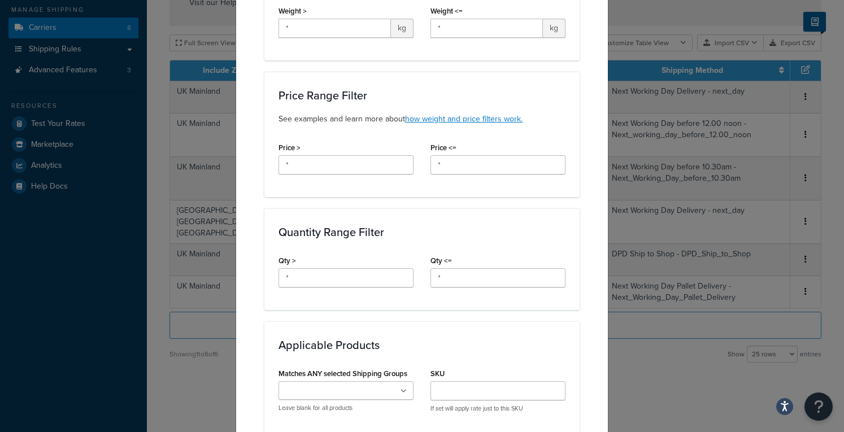
scroll to position [649, 0]
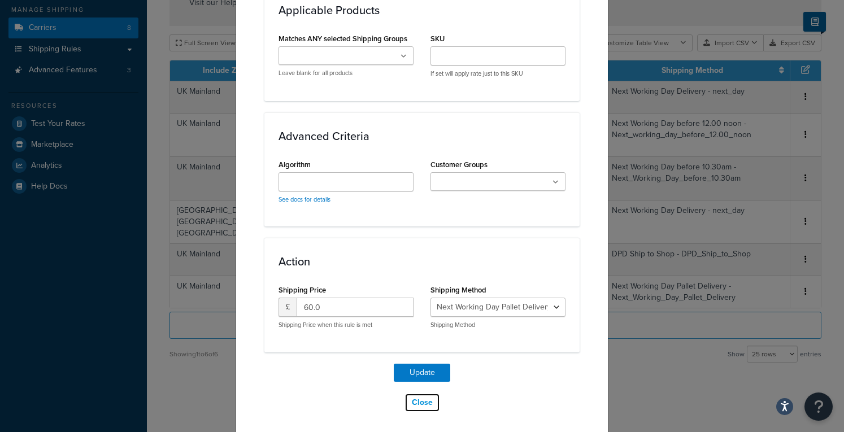
click at [422, 405] on button "Close" at bounding box center [422, 402] width 36 height 19
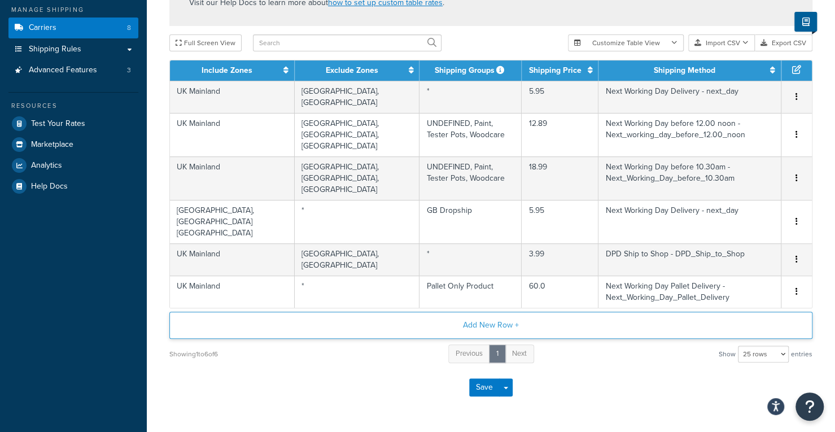
click at [396, 312] on button "Add New Row +" at bounding box center [490, 325] width 643 height 27
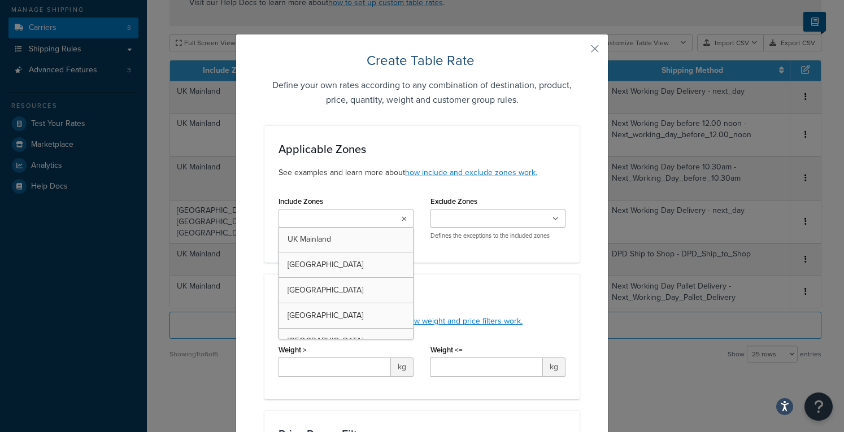
click at [379, 223] on ul at bounding box center [345, 218] width 135 height 19
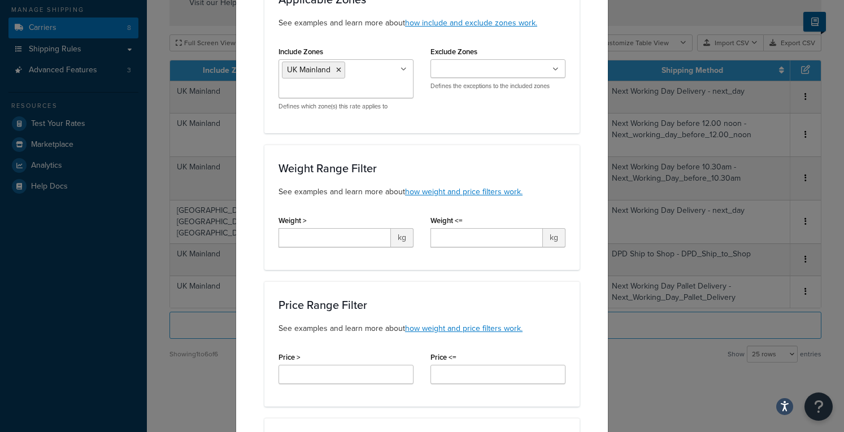
scroll to position [159, 0]
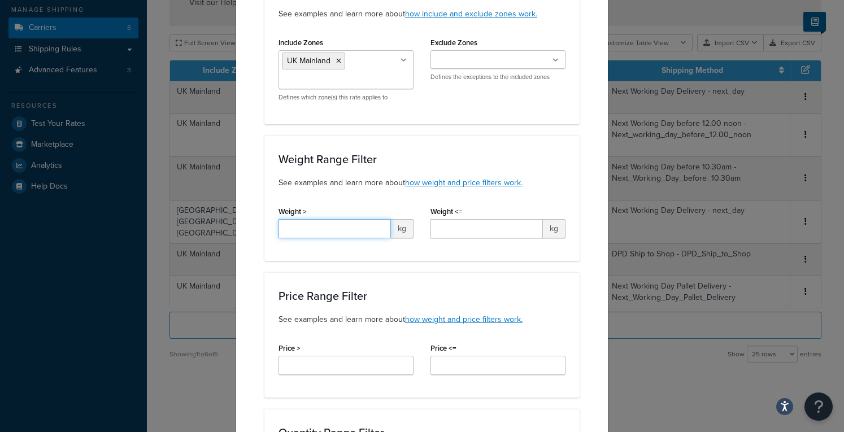
click at [363, 229] on input "Weight >" at bounding box center [334, 228] width 112 height 19
click at [366, 266] on div "Applicable Zones See examples and learn more about how include and exclude zone…" at bounding box center [421, 427] width 315 height 921
click at [335, 233] on input "180" at bounding box center [334, 228] width 112 height 19
type input "179"
click at [367, 261] on div "Applicable Zones See examples and learn more about how include and exclude zone…" at bounding box center [421, 427] width 315 height 921
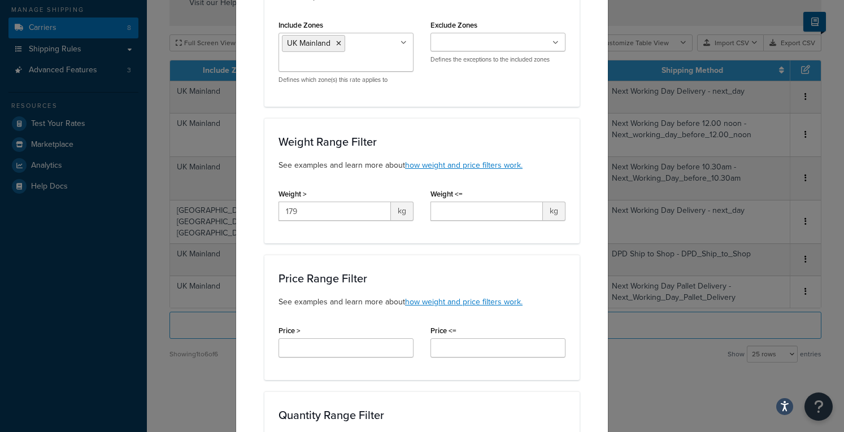
scroll to position [178, 0]
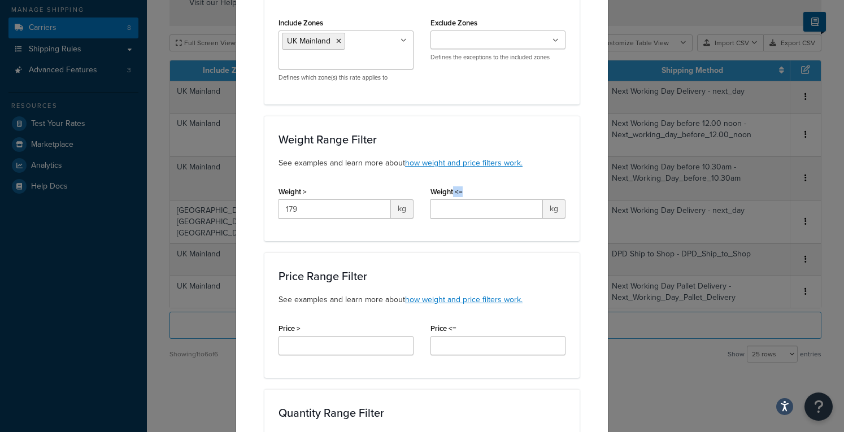
drag, startPoint x: 459, startPoint y: 189, endPoint x: 450, endPoint y: 189, distance: 9.0
click at [450, 189] on div "Weight <= kg" at bounding box center [497, 201] width 135 height 35
copy label "<="
click at [349, 233] on div "Weight Range Filter See examples and learn more about how weight and price filt…" at bounding box center [421, 178] width 315 height 125
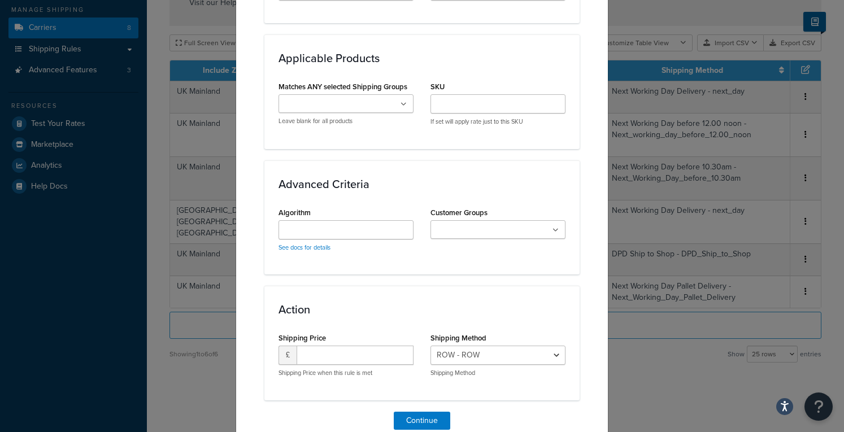
scroll to position [647, 0]
click at [400, 101] on icon at bounding box center [403, 104] width 6 height 7
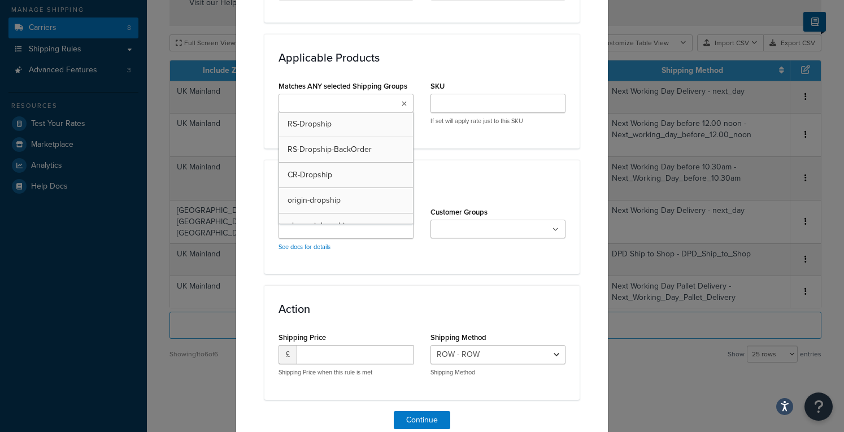
click at [422, 68] on div "Applicable Products Matches ANY selected Shipping Groups RS-Dropship RS-Dropshi…" at bounding box center [421, 91] width 315 height 114
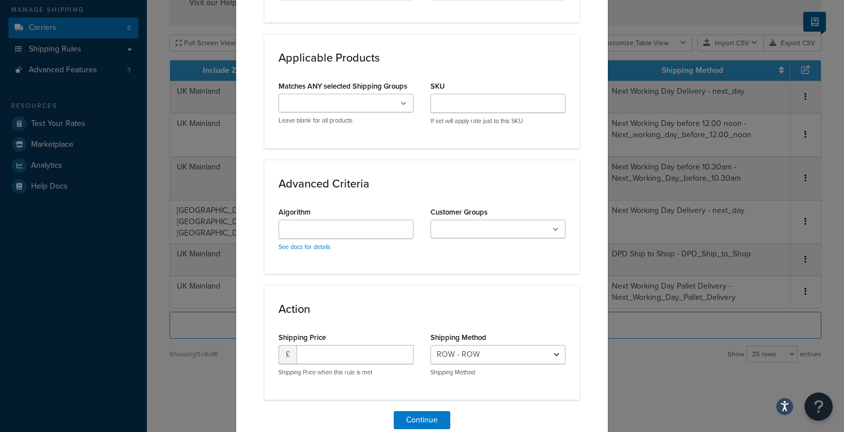
scroll to position [694, 0]
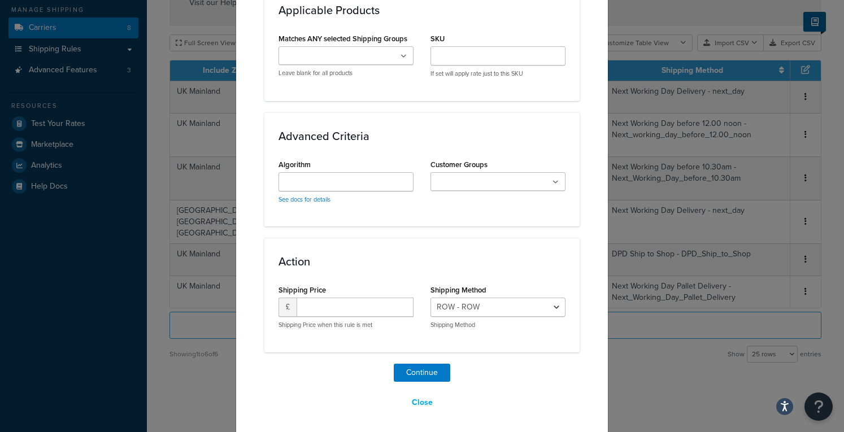
click at [396, 58] on ul at bounding box center [345, 55] width 135 height 19
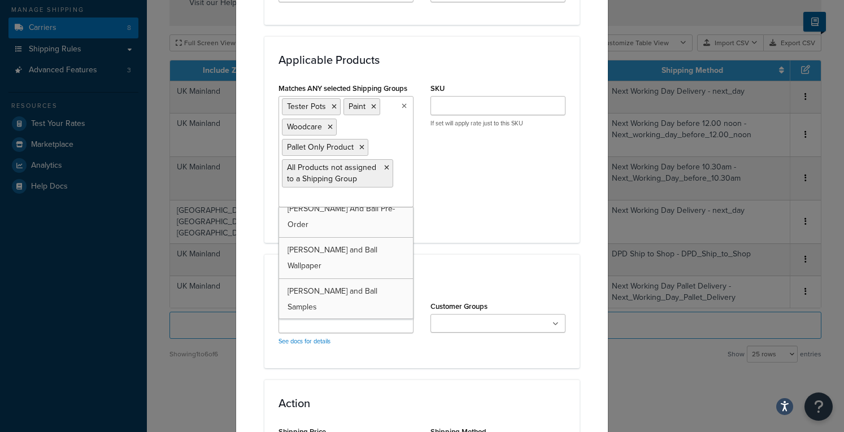
scroll to position [458, 0]
click at [458, 192] on div "Matches ANY selected Shipping Groups Tester Pots Paint Woodcare Pallet Only Pro…" at bounding box center [422, 154] width 304 height 148
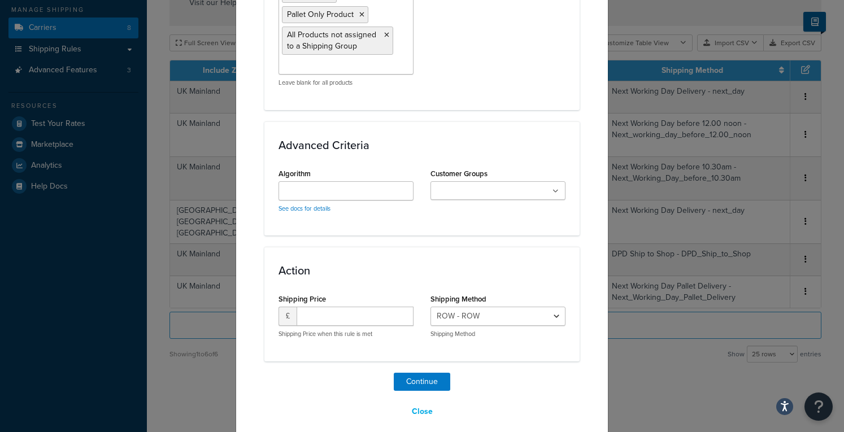
scroll to position [784, 0]
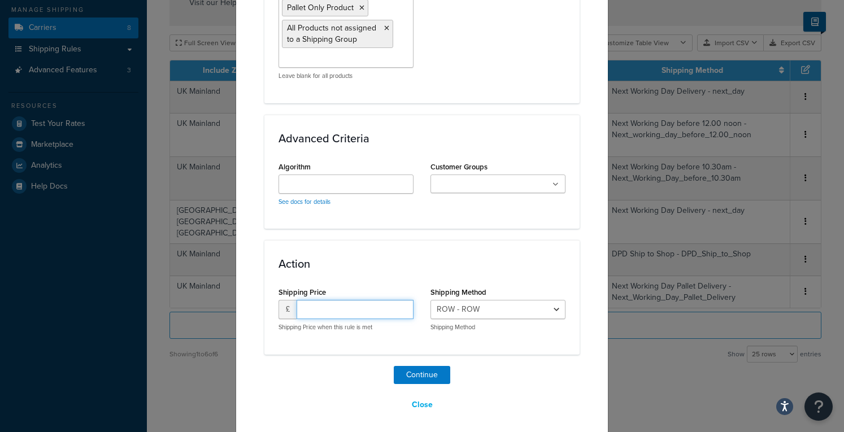
click at [369, 313] on input "number" at bounding box center [354, 309] width 117 height 19
type input "7"
type input "60"
click at [506, 312] on select "ROW - ROW Next Working Day Delivery - next_day Next Working Day before 12.00 no…" at bounding box center [497, 309] width 135 height 19
select select "181683"
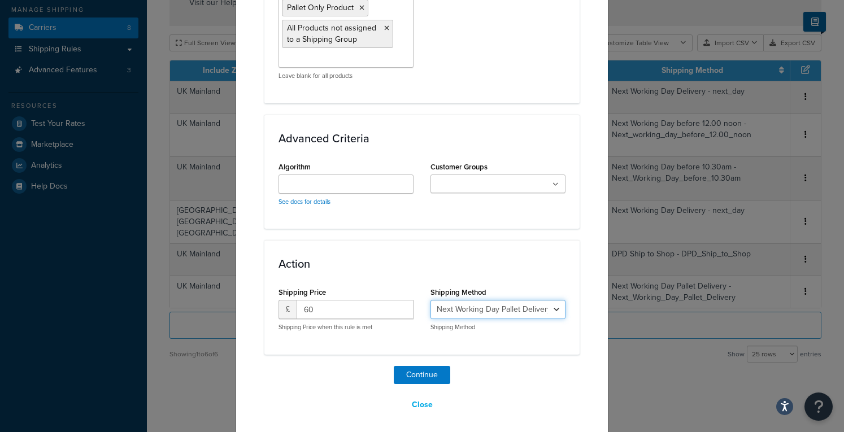
click at [430, 300] on select "ROW - ROW Next Working Day Delivery - next_day Next Working Day before 12.00 no…" at bounding box center [497, 309] width 135 height 19
click at [487, 372] on div "Continue Close" at bounding box center [421, 390] width 315 height 49
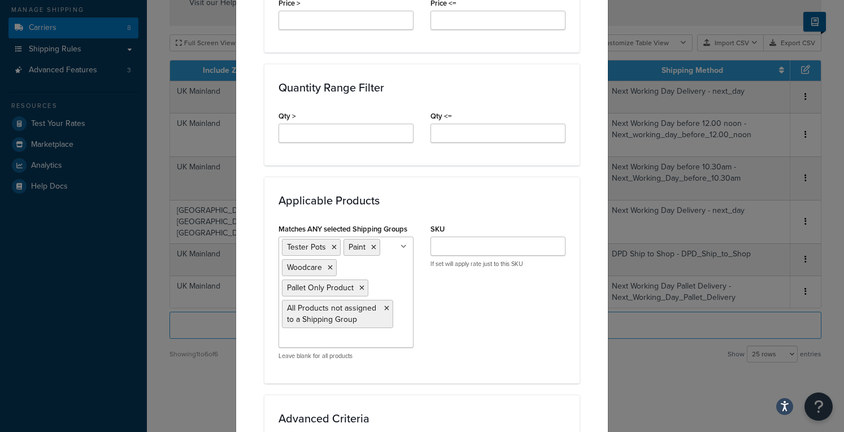
scroll to position [507, 0]
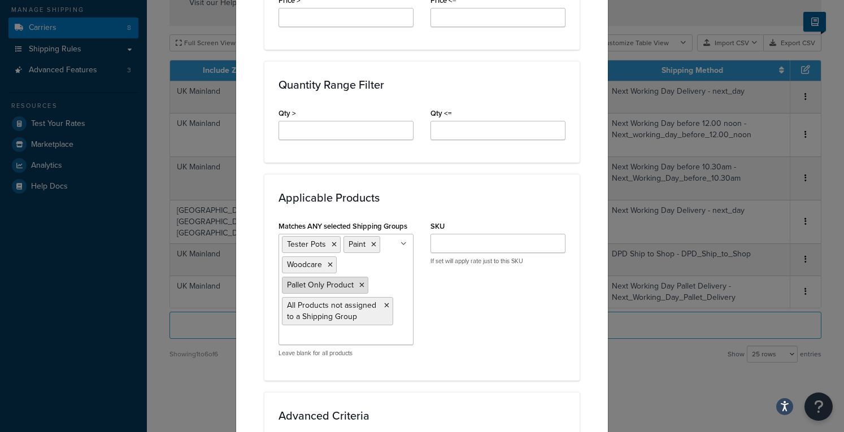
click at [359, 283] on icon at bounding box center [361, 285] width 5 height 7
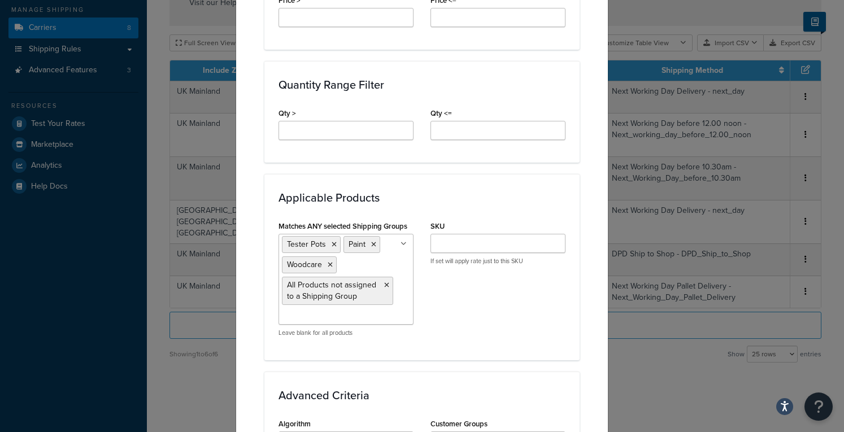
click at [446, 302] on div "Matches ANY selected Shipping Groups Tester Pots Paint Woodcare All Products no…" at bounding box center [422, 282] width 304 height 128
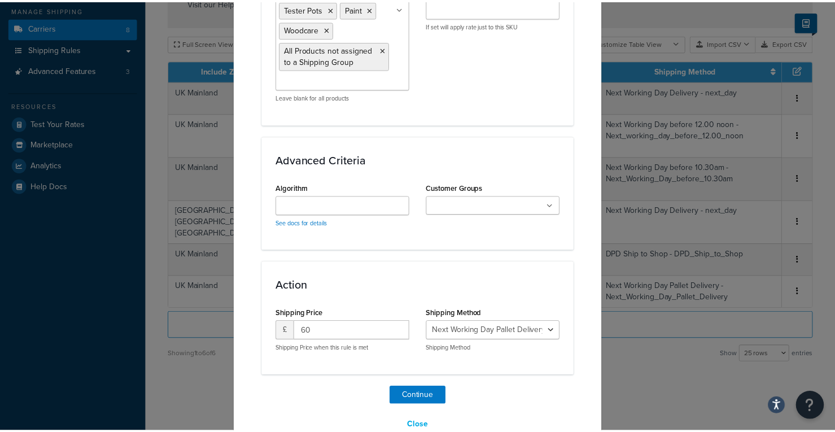
scroll to position [764, 0]
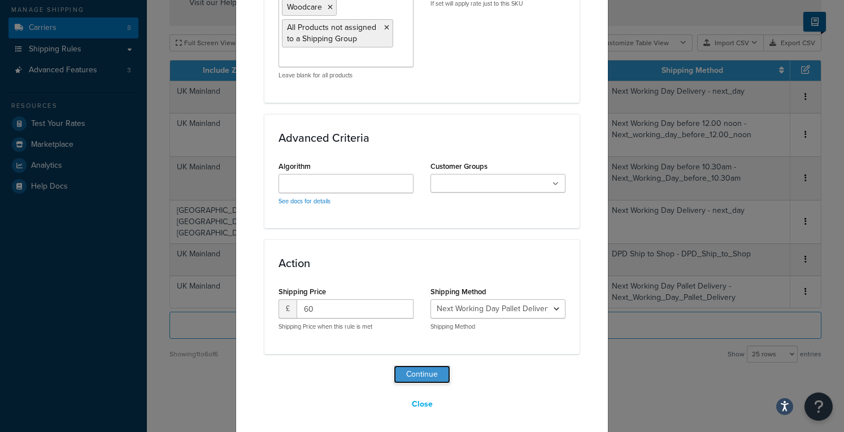
click at [428, 370] on button "Continue" at bounding box center [422, 374] width 56 height 18
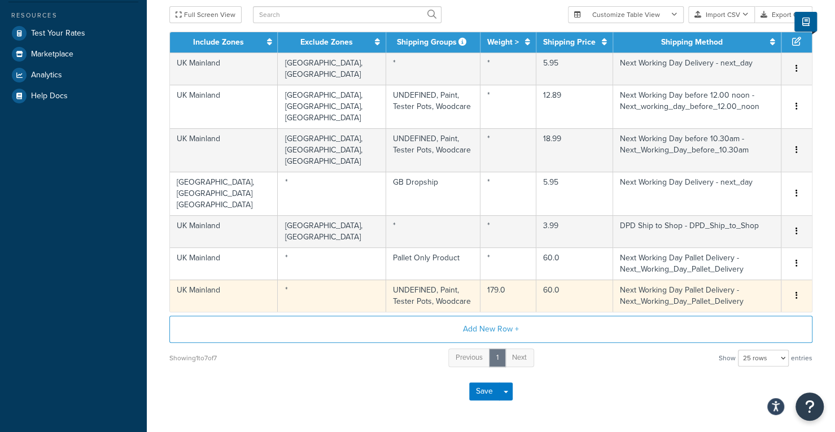
scroll to position [247, 0]
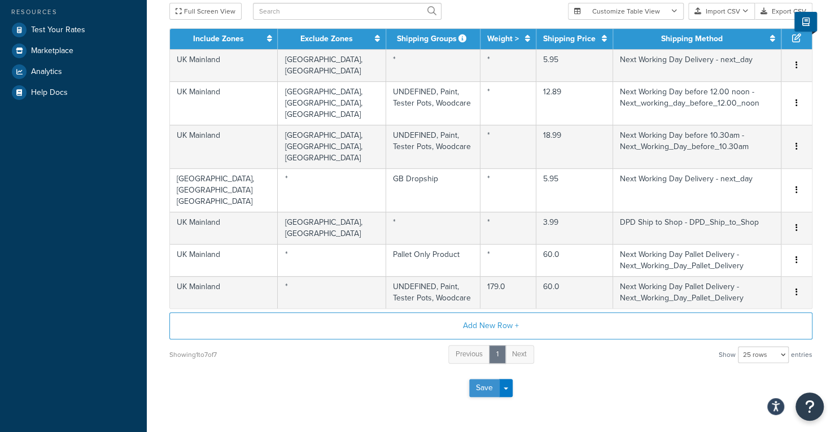
click at [483, 379] on button "Save" at bounding box center [484, 388] width 30 height 18
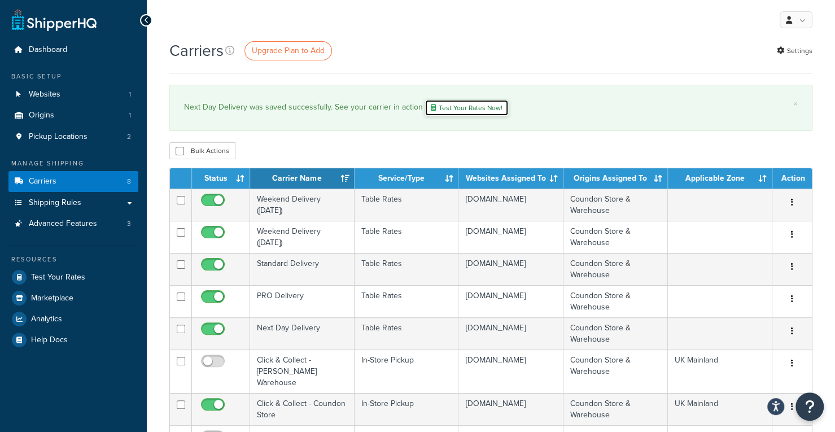
click at [465, 102] on link "Test Your Rates Now!" at bounding box center [467, 107] width 84 height 17
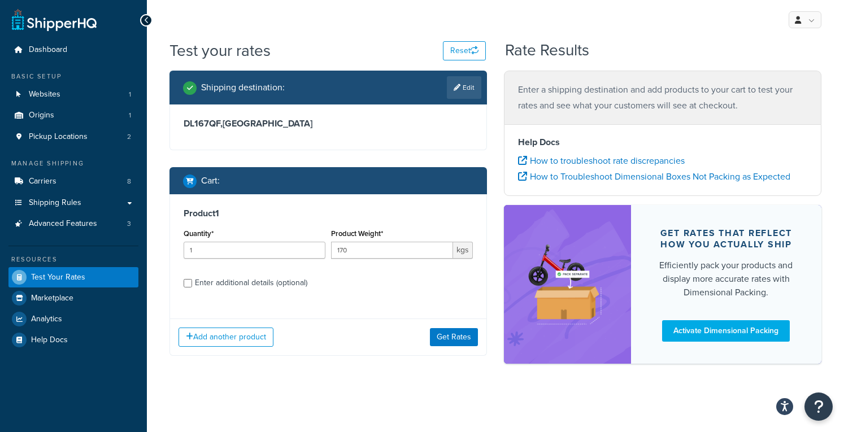
click at [285, 287] on div "Enter additional details (optional)" at bounding box center [251, 283] width 112 height 16
click at [192, 287] on input "Enter additional details (optional)" at bounding box center [188, 283] width 8 height 8
checkbox input "true"
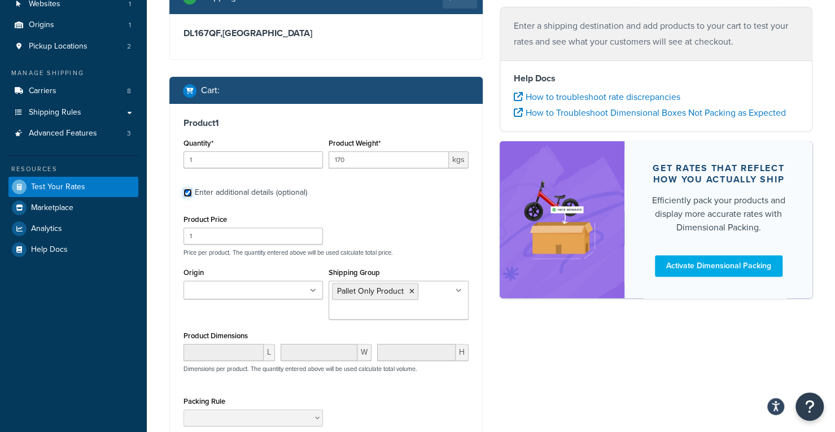
scroll to position [99, 0]
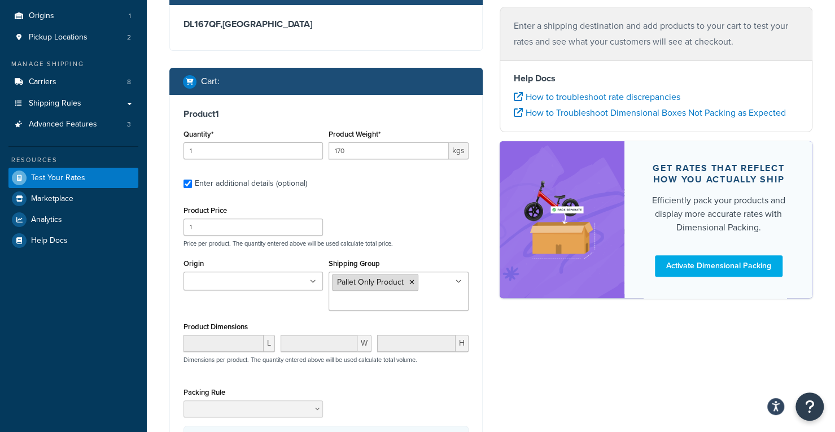
click at [412, 282] on icon at bounding box center [411, 282] width 5 height 7
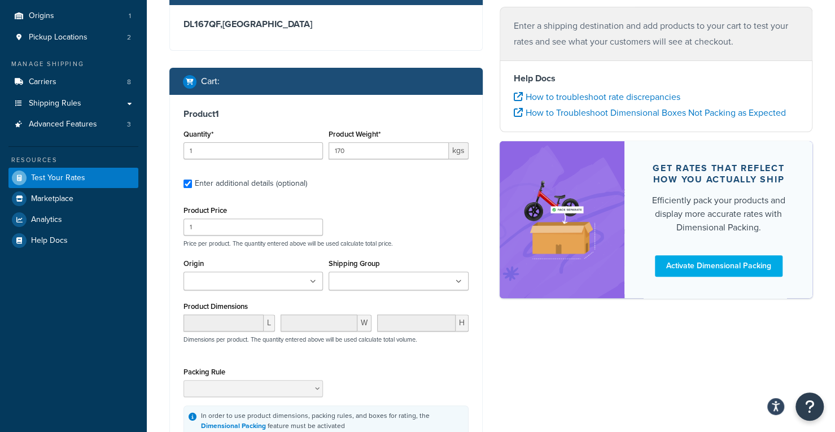
click at [429, 258] on div "Shipping Group BACKORDER Beissier-Dropship COVING CR-Dropship Example [PERSON_N…" at bounding box center [398, 273] width 139 height 34
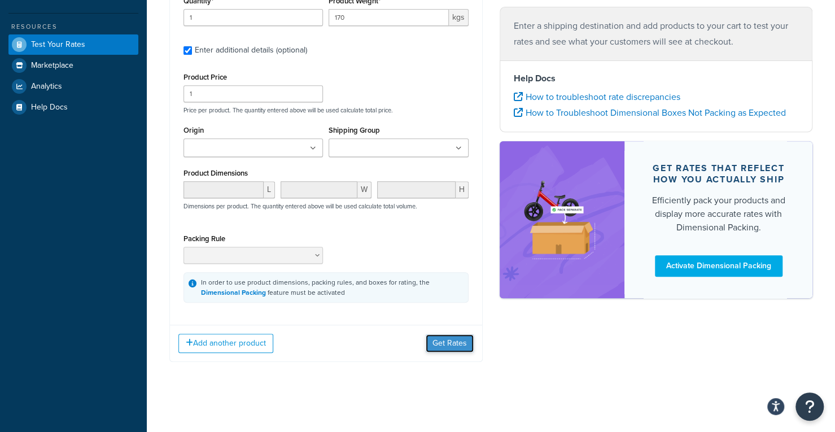
click at [438, 348] on button "Get Rates" at bounding box center [450, 343] width 48 height 18
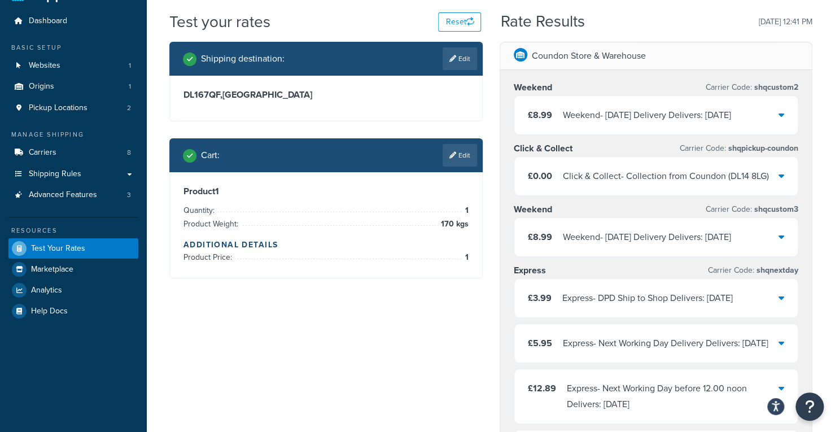
scroll to position [27, 0]
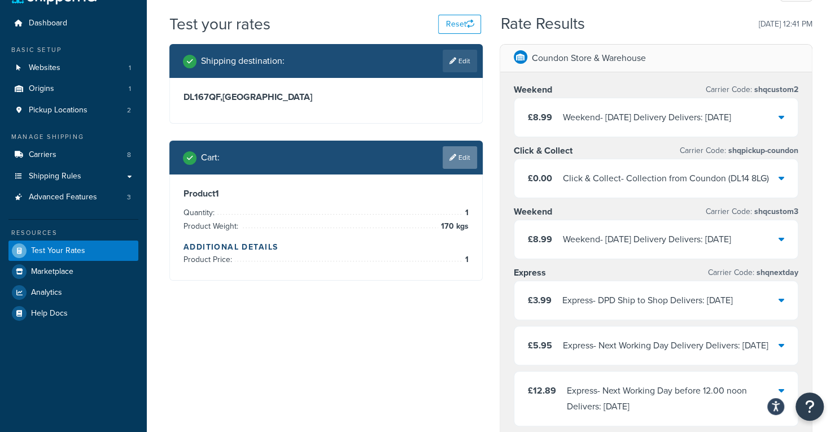
click at [457, 163] on link "Edit" at bounding box center [460, 157] width 34 height 23
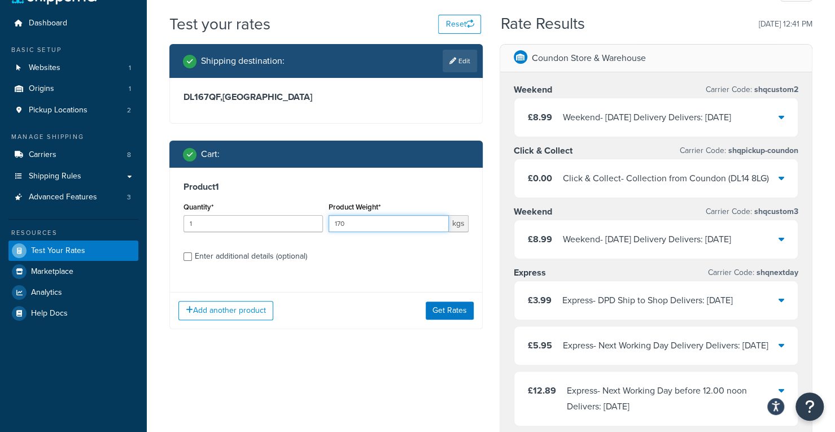
click at [387, 230] on input "170" at bounding box center [389, 223] width 120 height 17
type input "181"
click at [447, 308] on button "Get Rates" at bounding box center [450, 311] width 48 height 18
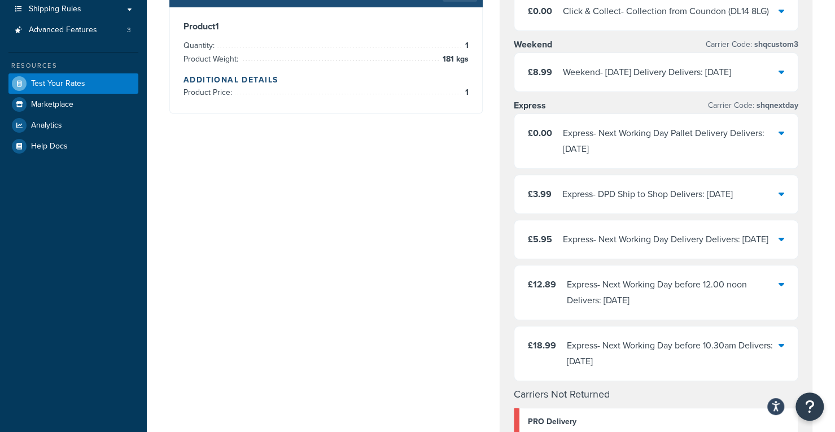
scroll to position [0, 0]
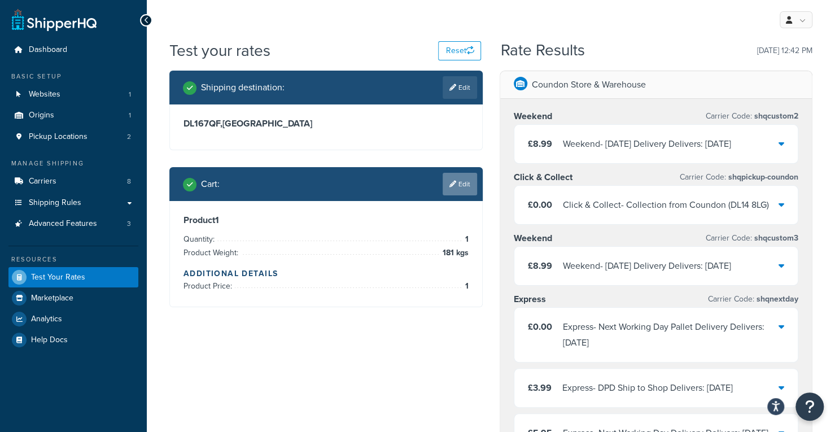
click at [454, 184] on icon at bounding box center [453, 184] width 7 height 7
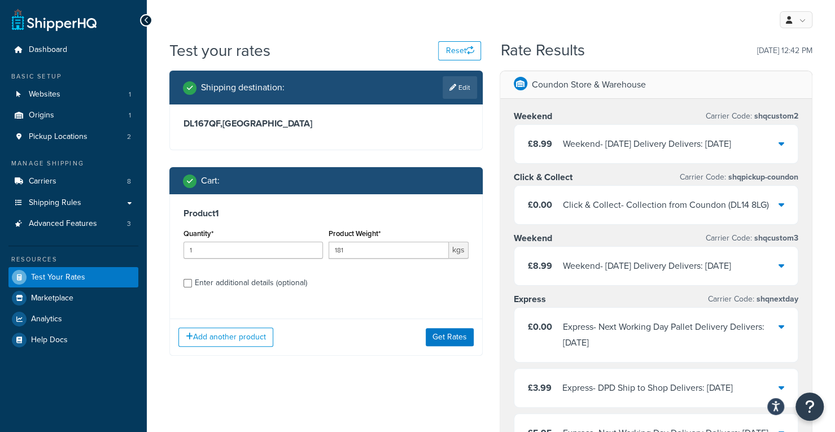
click at [291, 284] on div "Enter additional details (optional)" at bounding box center [251, 283] width 112 height 16
click at [192, 284] on input "Enter additional details (optional)" at bounding box center [188, 283] width 8 height 8
checkbox input "true"
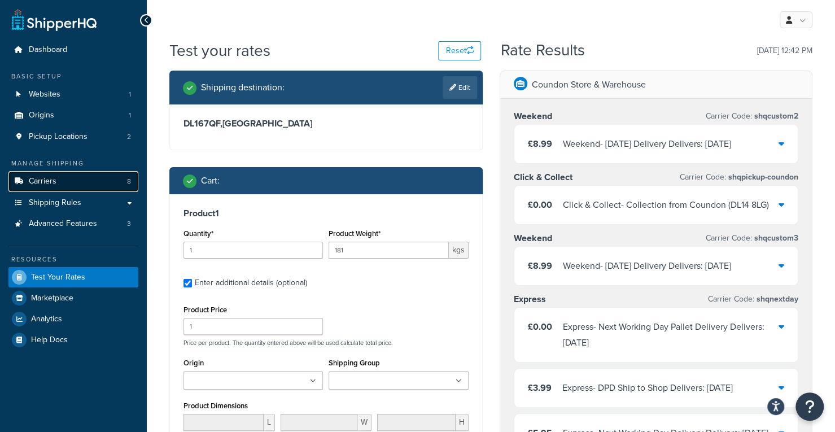
click at [80, 179] on link "Carriers 8" at bounding box center [73, 181] width 130 height 21
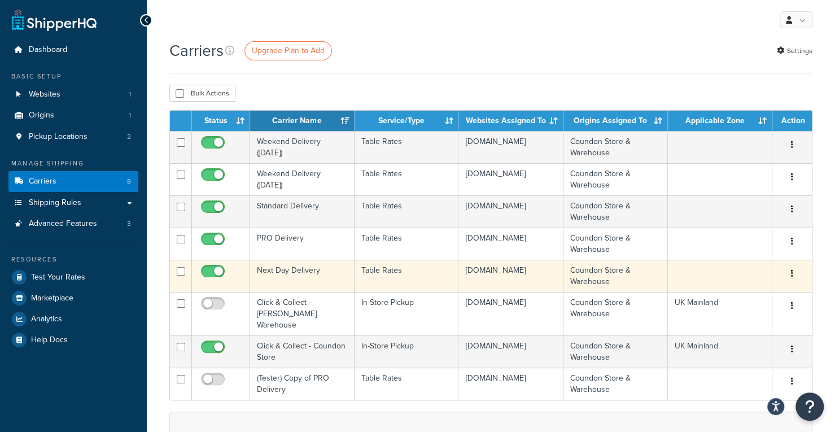
click at [316, 264] on td "Next Day Delivery" at bounding box center [302, 276] width 104 height 32
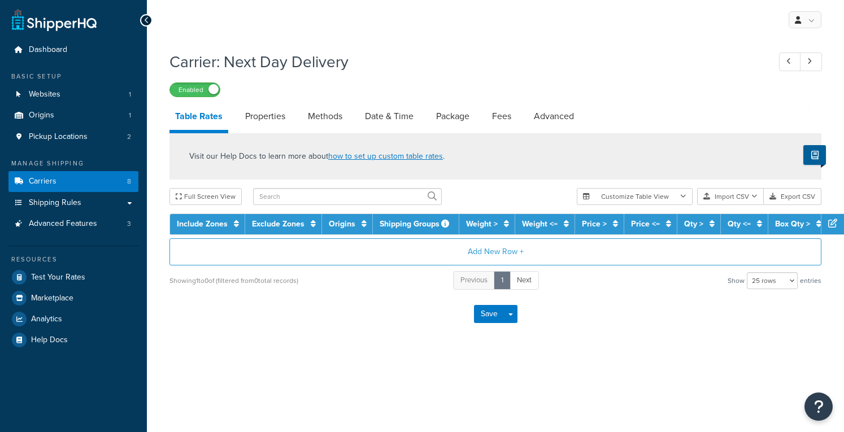
select select "25"
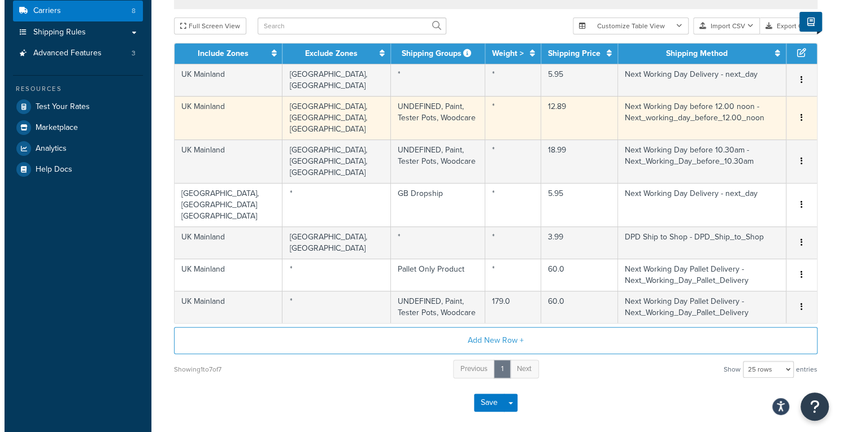
scroll to position [208, 0]
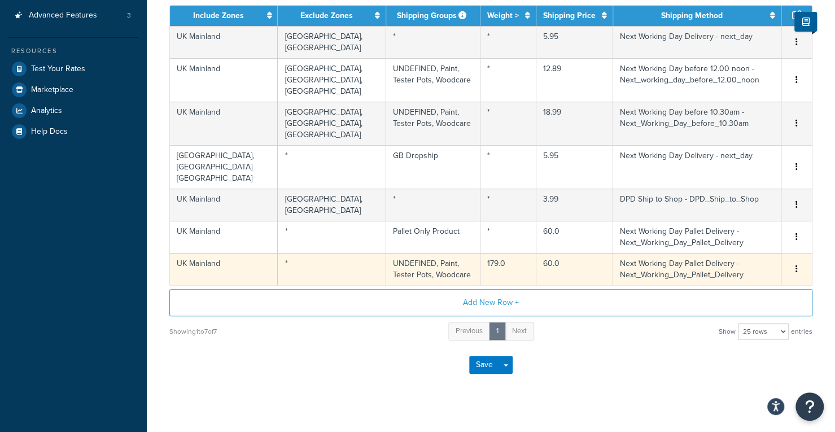
click at [411, 265] on td "UNDEFINED, Paint, Tester Pots, Woodcare" at bounding box center [433, 269] width 94 height 32
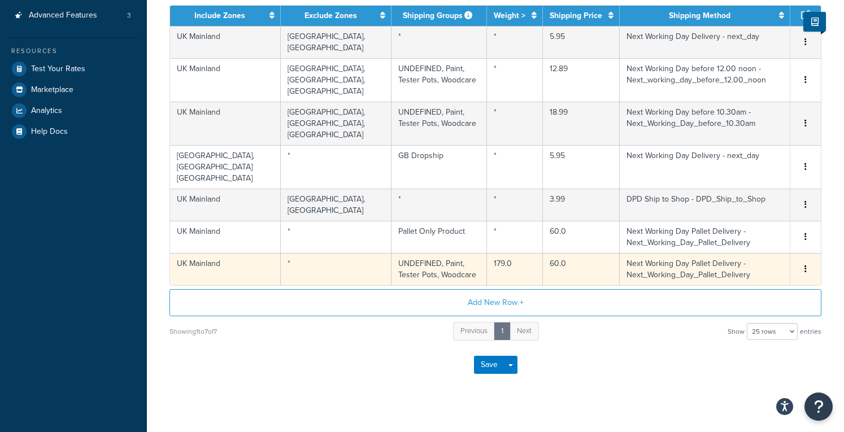
select select "181683"
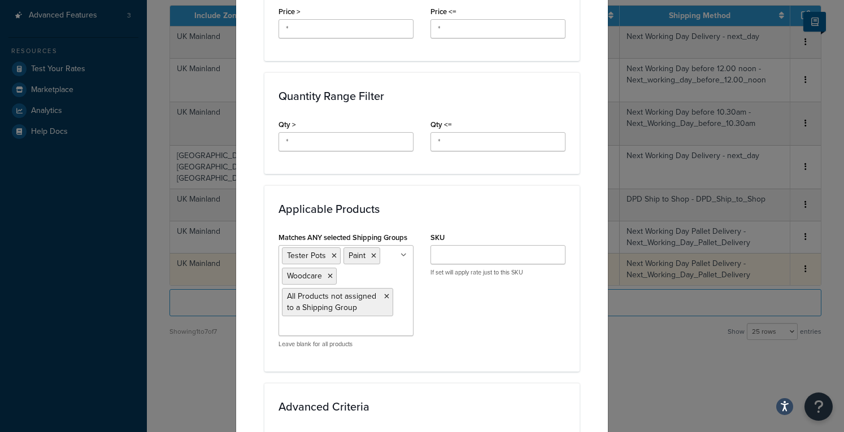
scroll to position [455, 0]
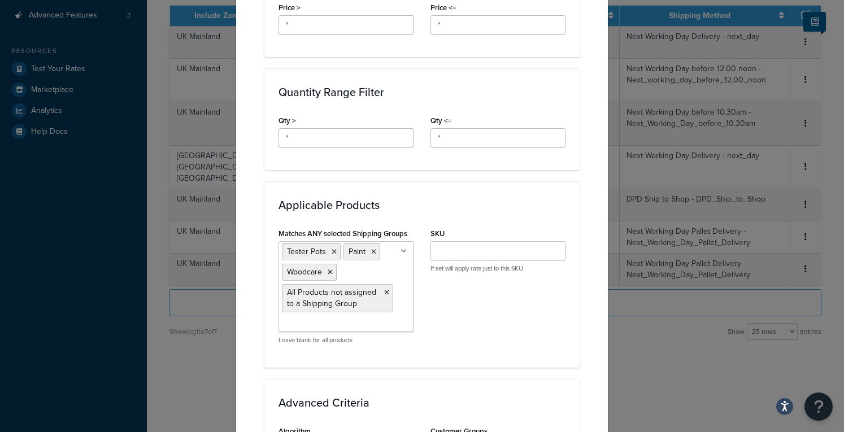
click at [394, 261] on ul "Tester Pots Paint Woodcare All Products not assigned to a Shipping Group" at bounding box center [345, 286] width 135 height 91
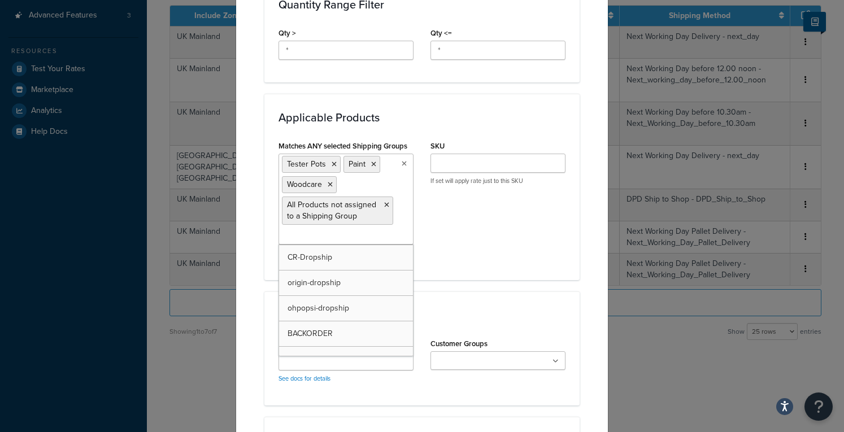
scroll to position [0, 0]
click at [490, 237] on div "Matches ANY selected Shipping Groups Tester Pots Paint Woodcare All Products no…" at bounding box center [422, 202] width 304 height 128
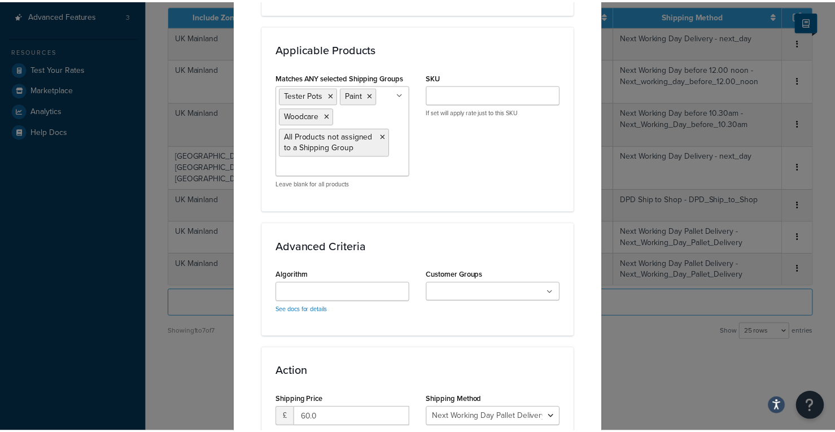
scroll to position [719, 0]
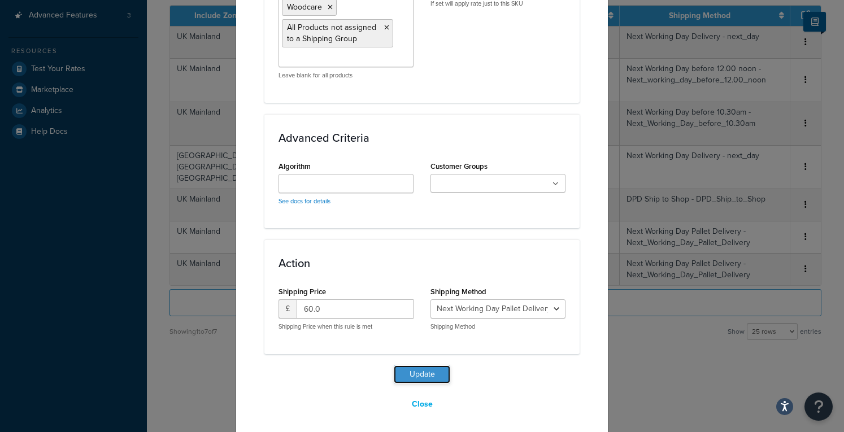
click at [429, 370] on button "Update" at bounding box center [422, 374] width 56 height 18
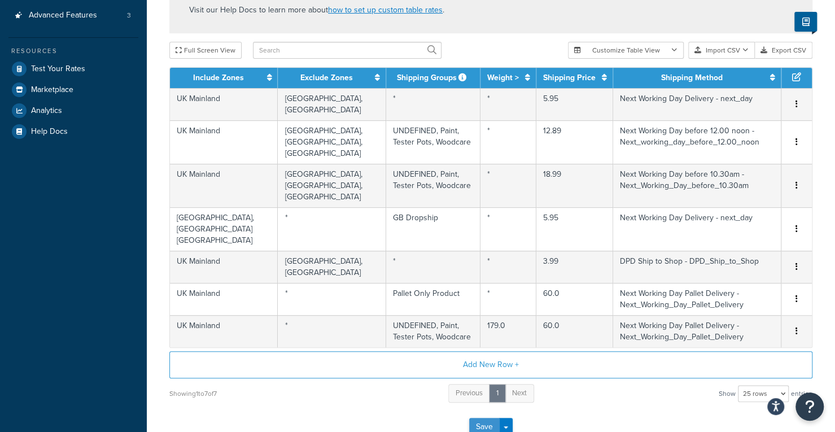
click at [485, 418] on button "Save" at bounding box center [484, 427] width 30 height 18
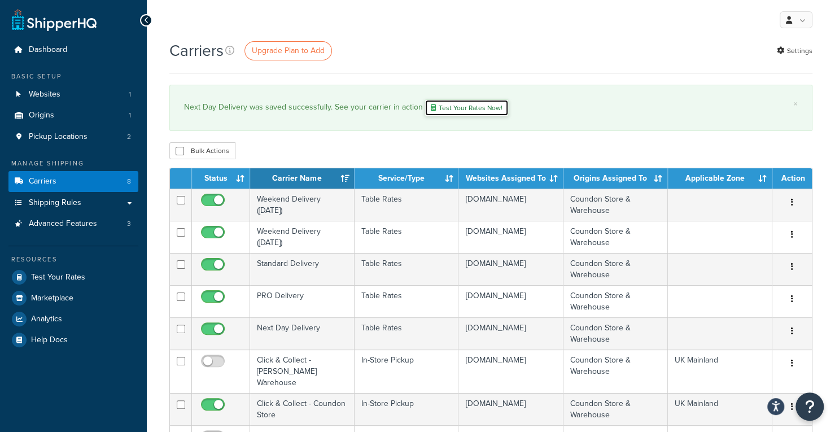
click at [474, 109] on link "Test Your Rates Now!" at bounding box center [467, 107] width 84 height 17
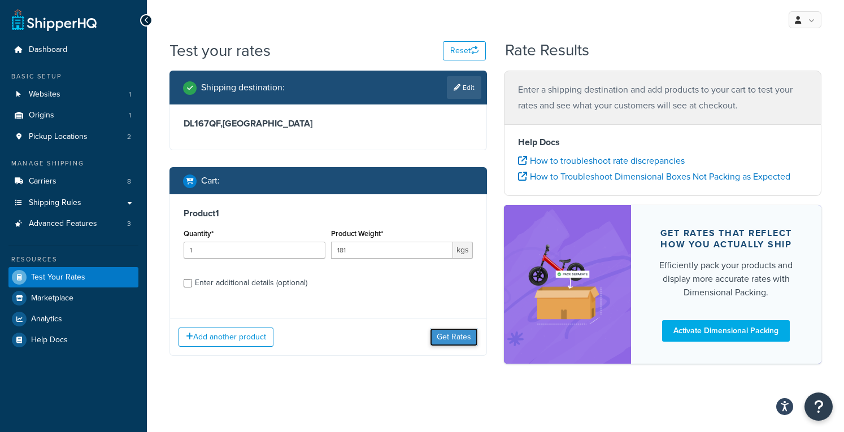
click at [447, 338] on button "Get Rates" at bounding box center [454, 337] width 48 height 18
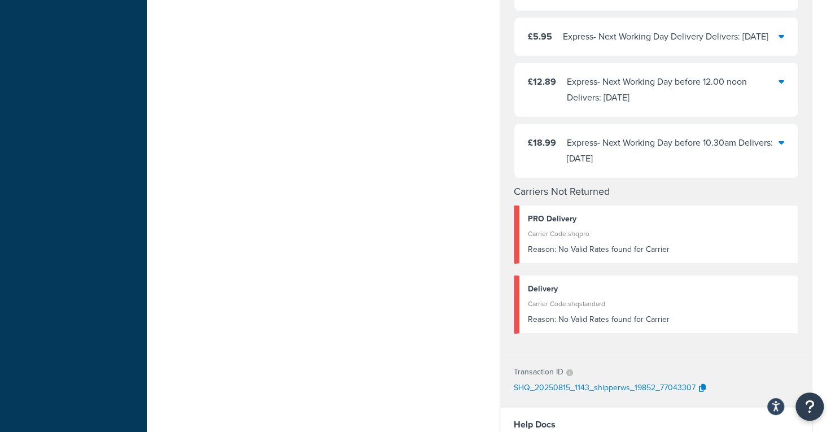
scroll to position [397, 0]
drag, startPoint x: 590, startPoint y: 334, endPoint x: 670, endPoint y: 330, distance: 80.9
click at [670, 327] on div "Reason: No Valid Rates found for Carrier" at bounding box center [659, 319] width 262 height 16
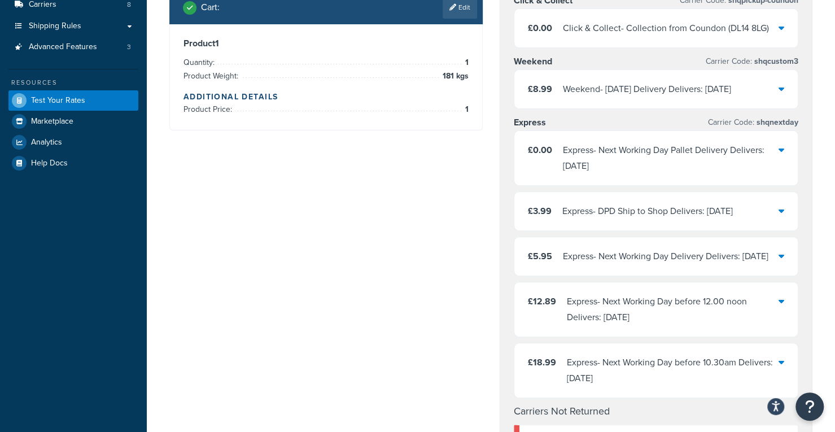
scroll to position [0, 0]
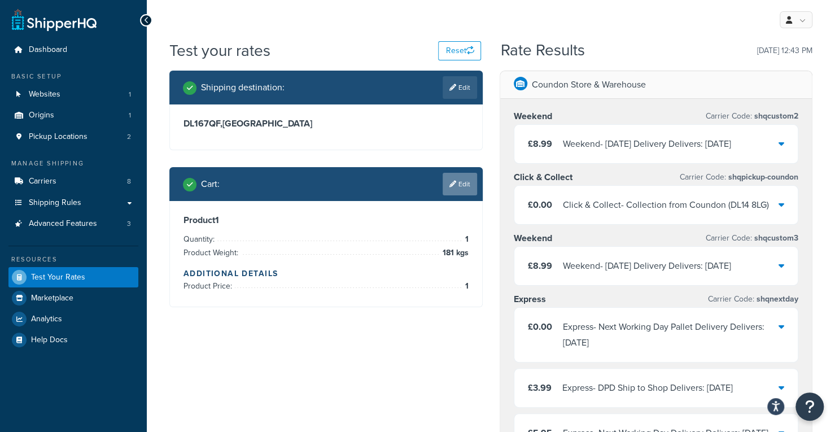
click at [455, 179] on link "Edit" at bounding box center [460, 184] width 34 height 23
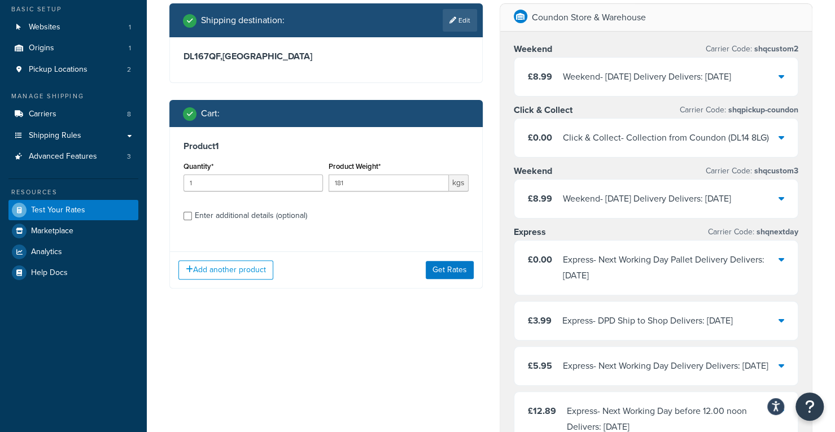
scroll to position [77, 0]
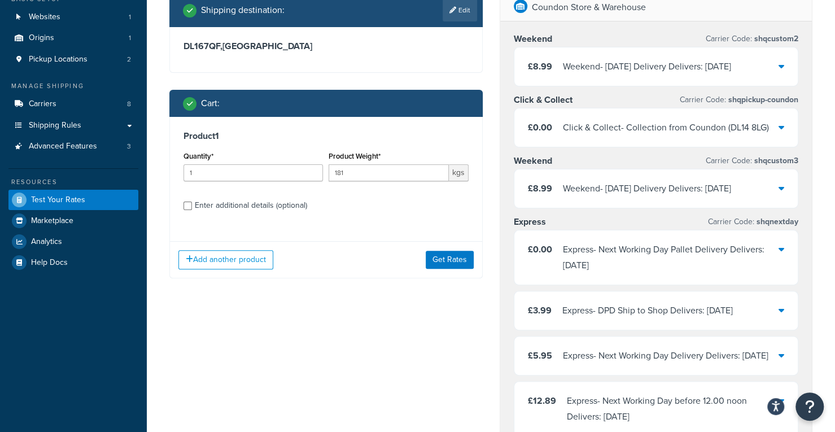
click at [296, 203] on div "Enter additional details (optional)" at bounding box center [251, 206] width 112 height 16
click at [192, 203] on input "Enter additional details (optional)" at bounding box center [188, 206] width 8 height 8
checkbox input "true"
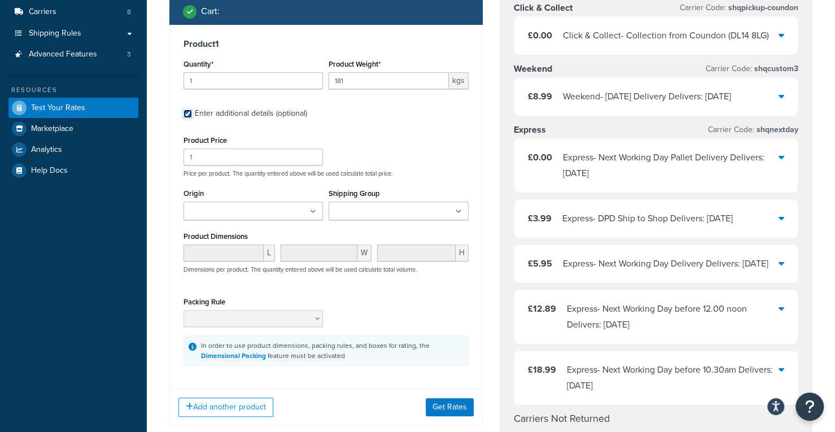
scroll to position [171, 0]
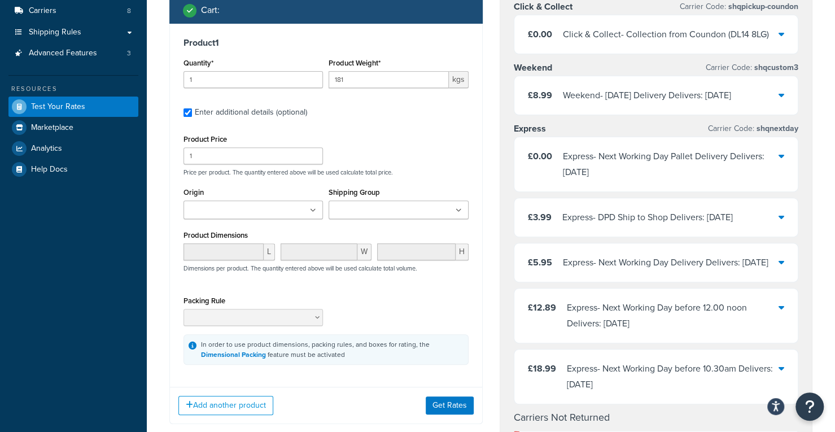
click at [351, 206] on input "Shipping Group" at bounding box center [382, 210] width 100 height 12
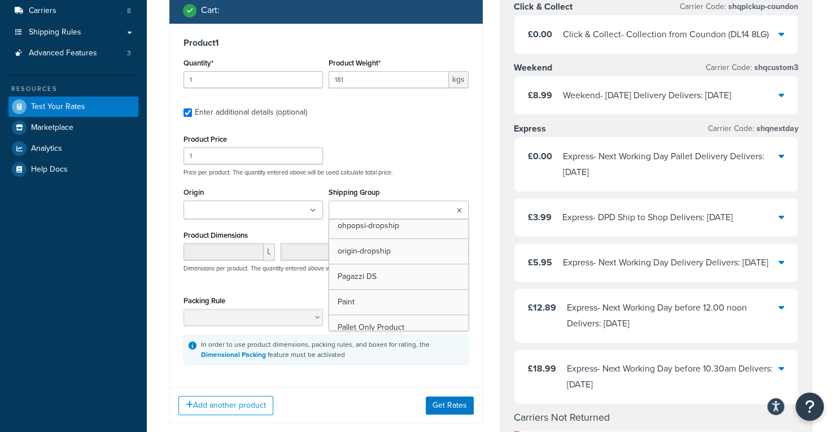
scroll to position [342, 0]
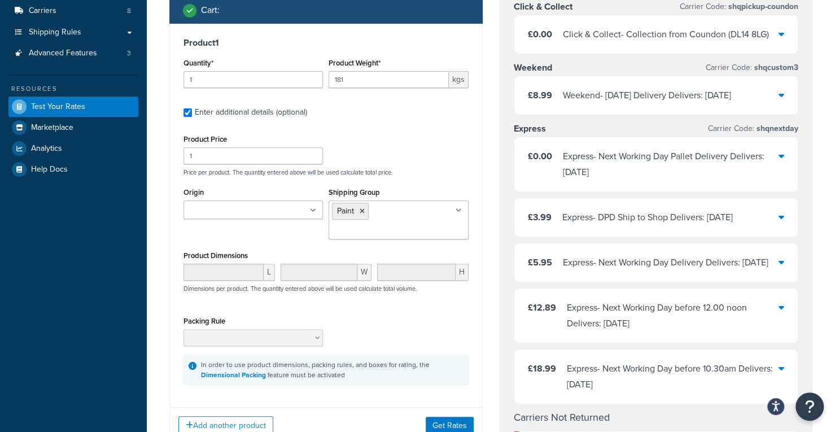
click at [302, 250] on div "Product Dimensions L W H Dimensions per product. The quantity entered above wil…" at bounding box center [326, 276] width 285 height 57
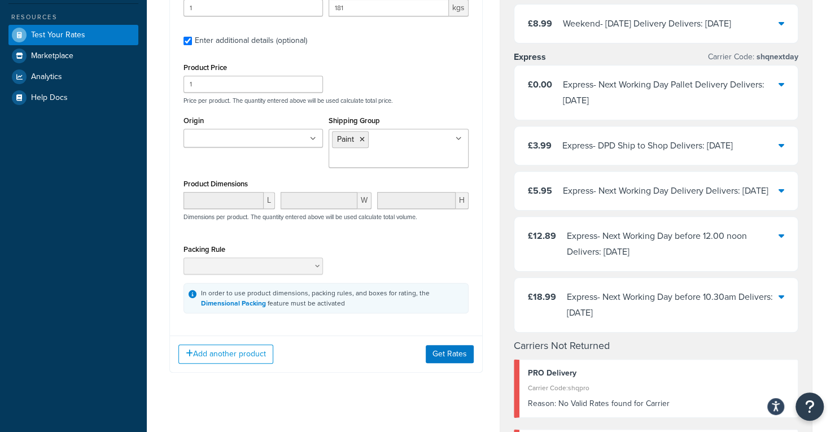
scroll to position [243, 0]
click at [444, 347] on button "Get Rates" at bounding box center [450, 353] width 48 height 18
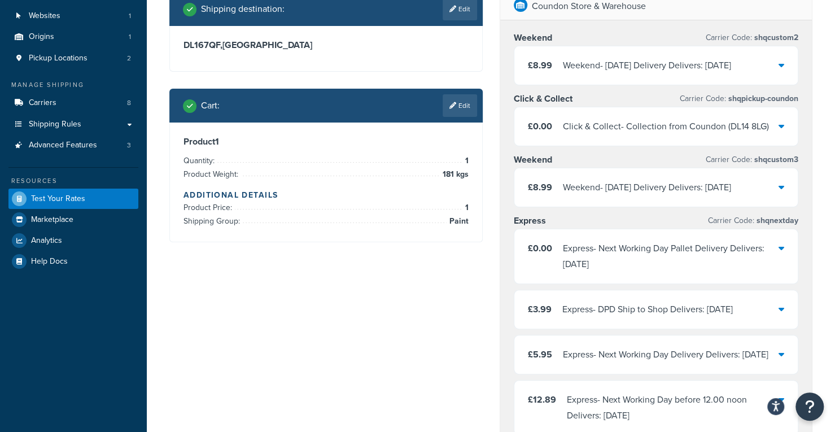
scroll to position [79, 0]
click at [454, 110] on link "Edit" at bounding box center [460, 105] width 34 height 23
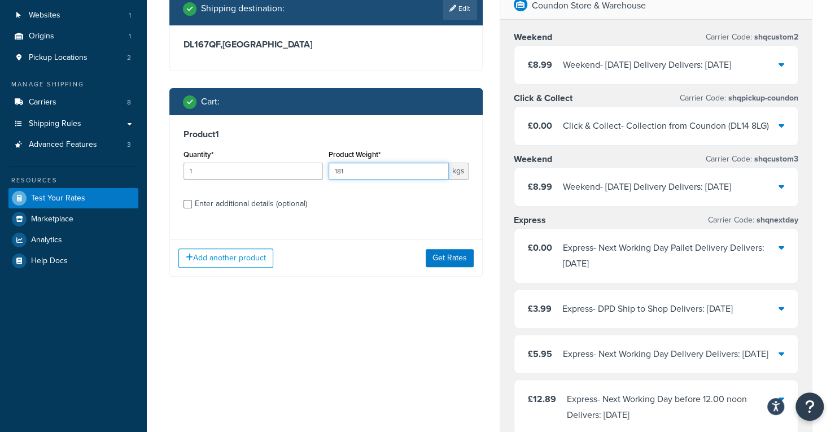
drag, startPoint x: 358, startPoint y: 173, endPoint x: 338, endPoint y: 170, distance: 20.6
click at [338, 170] on input "181" at bounding box center [389, 171] width 120 height 17
type input "170"
click at [439, 268] on div "Add another product Get Rates" at bounding box center [326, 257] width 312 height 37
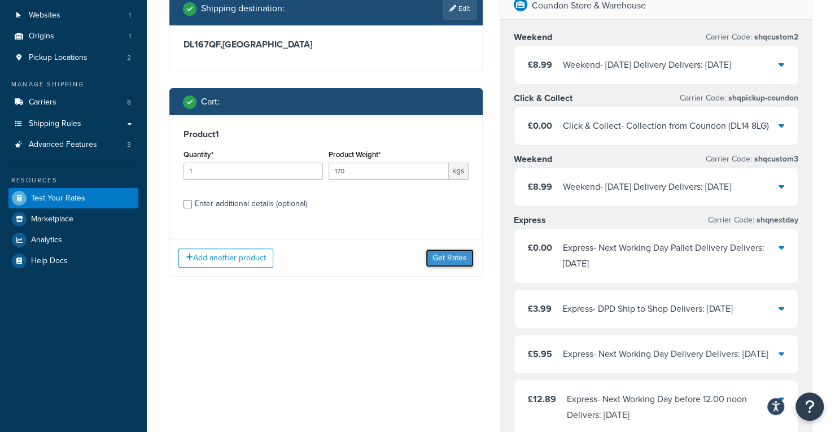
click at [442, 265] on button "Get Rates" at bounding box center [450, 258] width 48 height 18
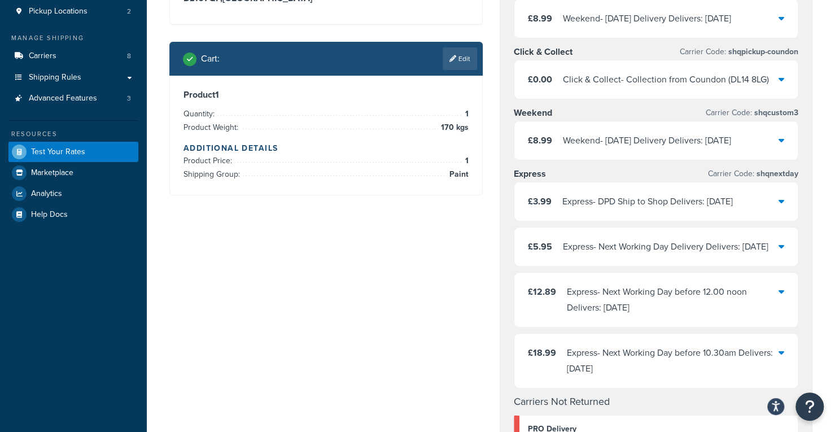
scroll to position [0, 0]
